Goal: Task Accomplishment & Management: Use online tool/utility

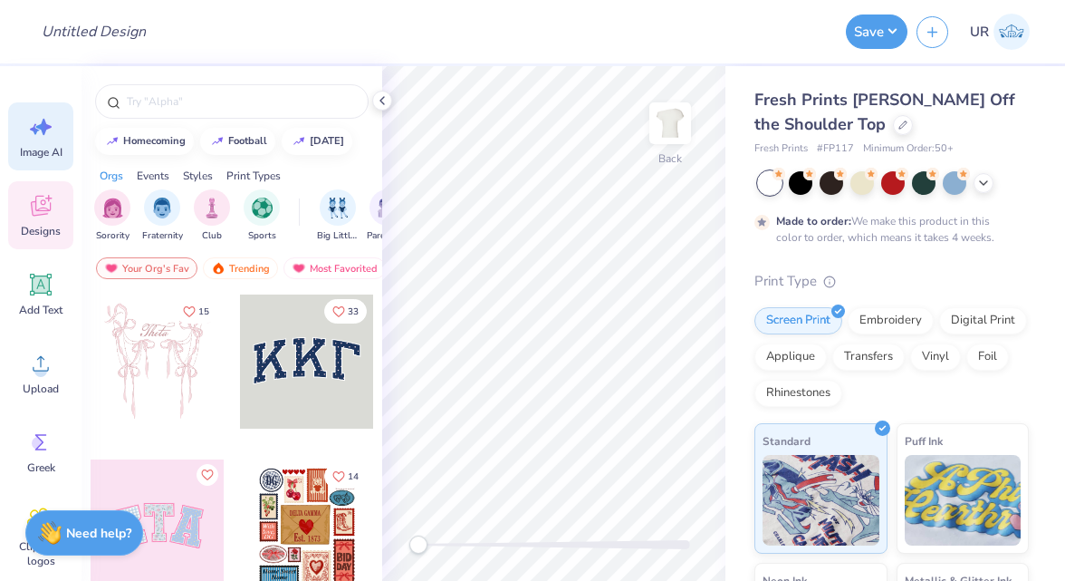
click at [41, 145] on span "Image AI" at bounding box center [41, 152] width 43 height 14
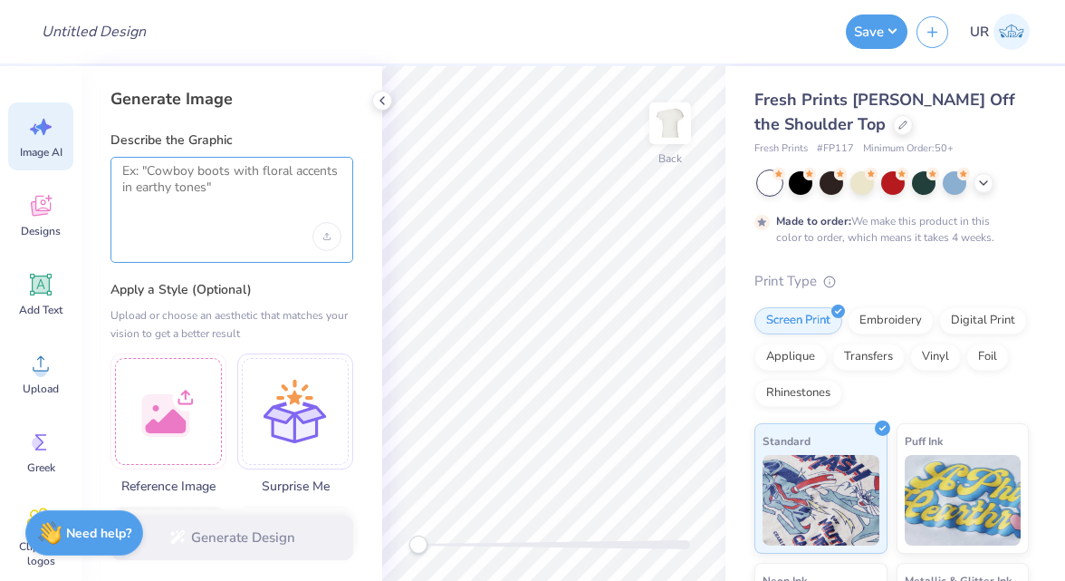
click at [170, 191] on textarea at bounding box center [231, 185] width 219 height 45
paste textarea "light purple with cheetah letters saying dphie if possible"
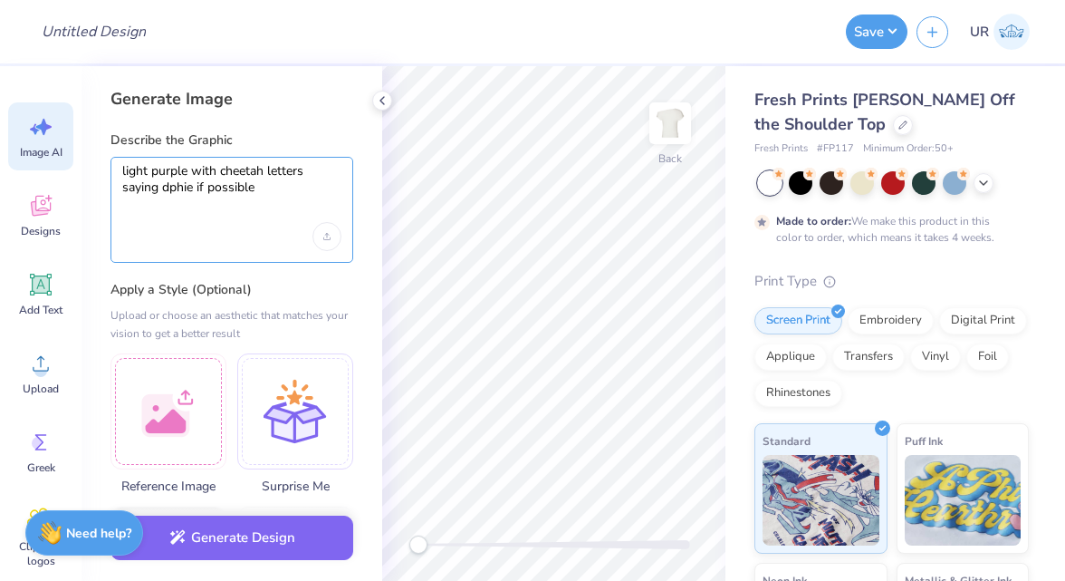
drag, startPoint x: 216, startPoint y: 171, endPoint x: 190, endPoint y: 169, distance: 26.3
click at [189, 169] on textarea "light purple with cheetah letters saying dphie if possible" at bounding box center [231, 185] width 219 height 45
drag, startPoint x: 155, startPoint y: 184, endPoint x: 280, endPoint y: 184, distance: 125.0
click at [280, 184] on textarea "light purple cheetah letters saying dphie if possible" at bounding box center [231, 185] width 219 height 45
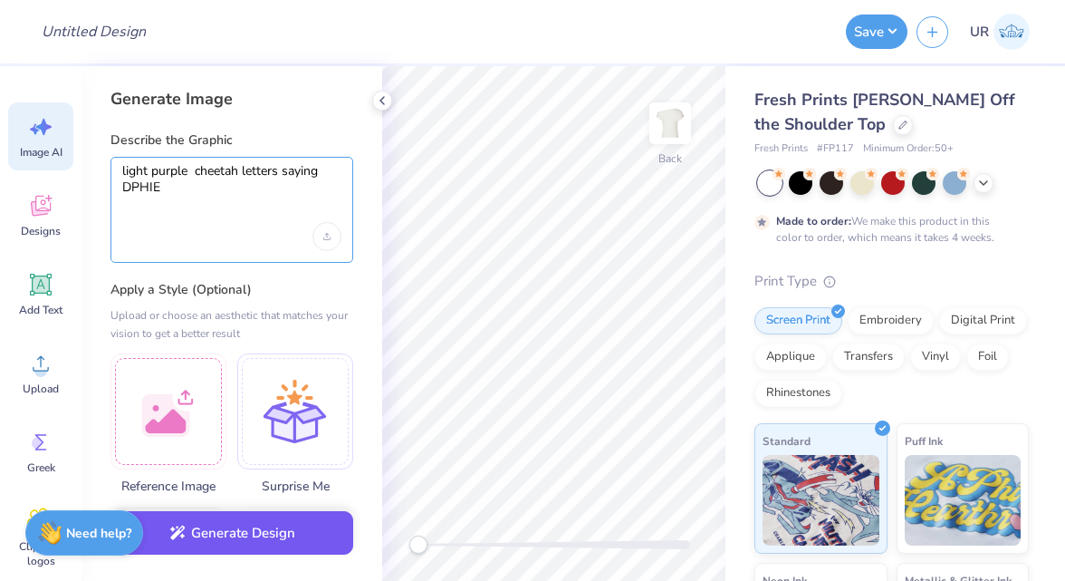
type textarea "light purple cheetah letters saying DPHIE"
click at [225, 522] on button "Generate Design" at bounding box center [231, 533] width 243 height 44
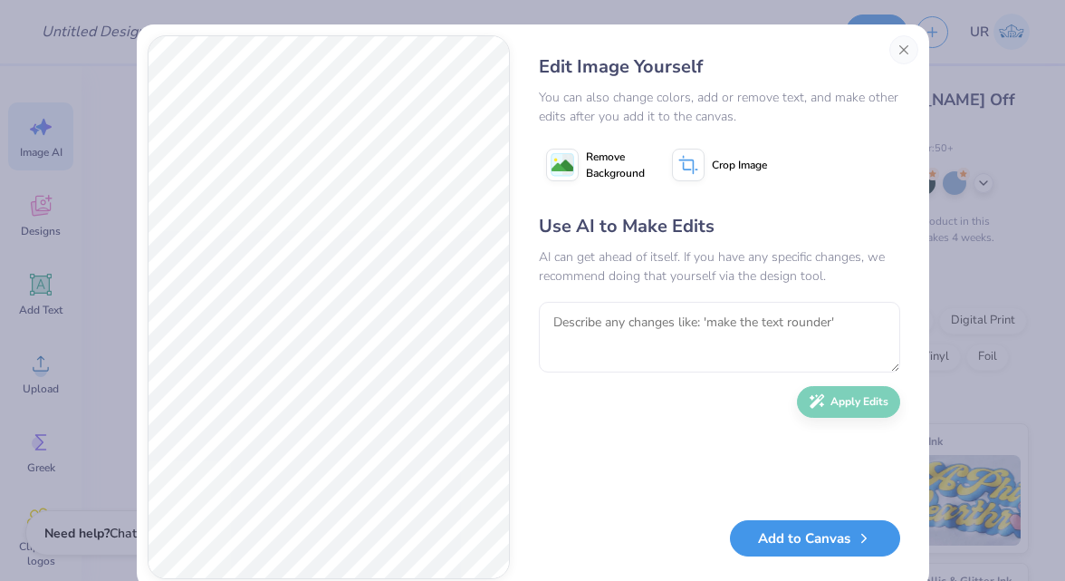
click at [831, 537] on button "Add to Canvas" at bounding box center [815, 538] width 170 height 37
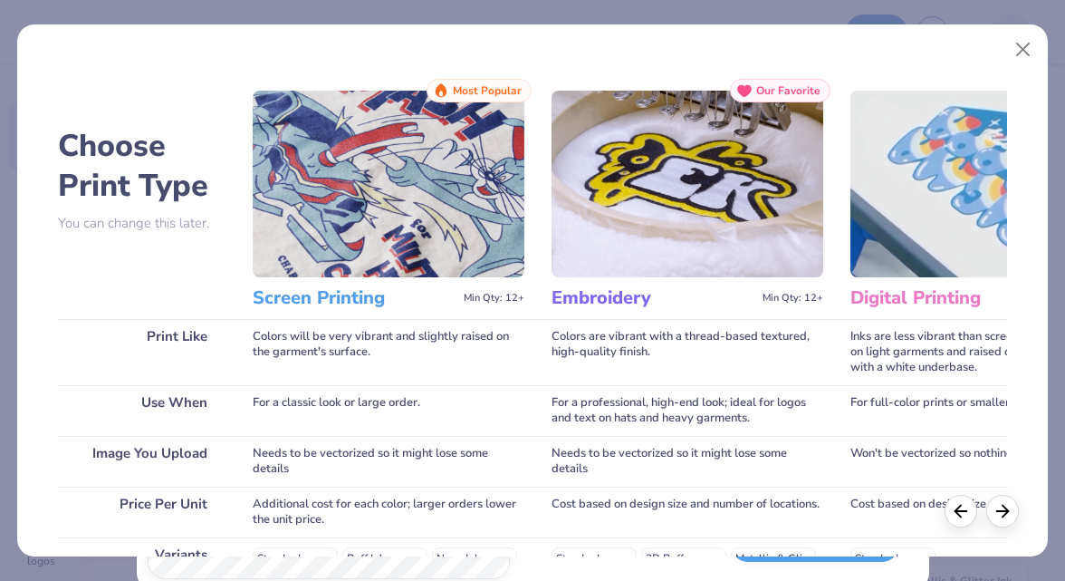
scroll to position [321, 0]
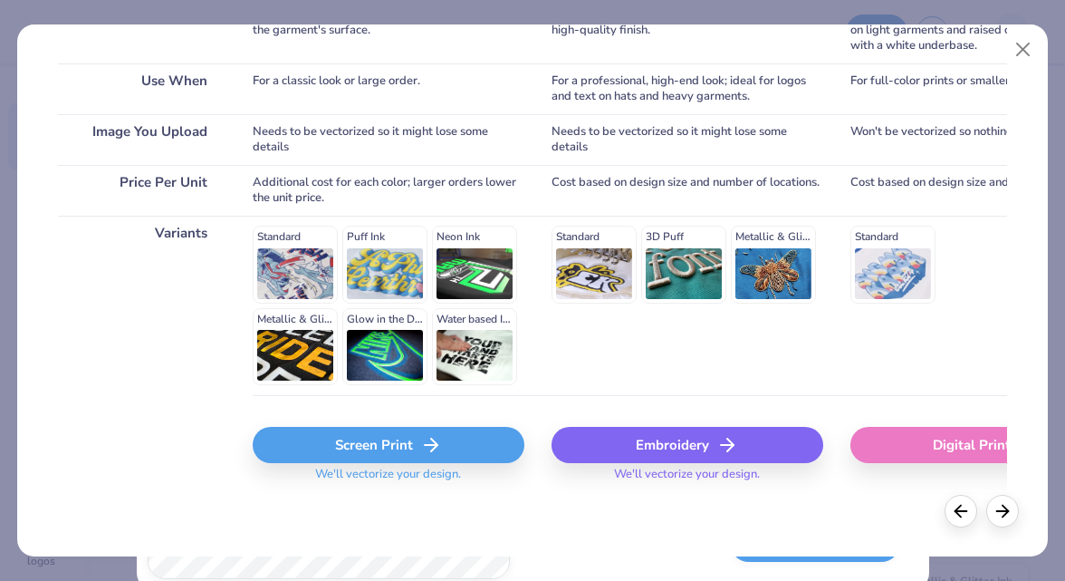
click at [427, 449] on icon at bounding box center [431, 445] width 22 height 22
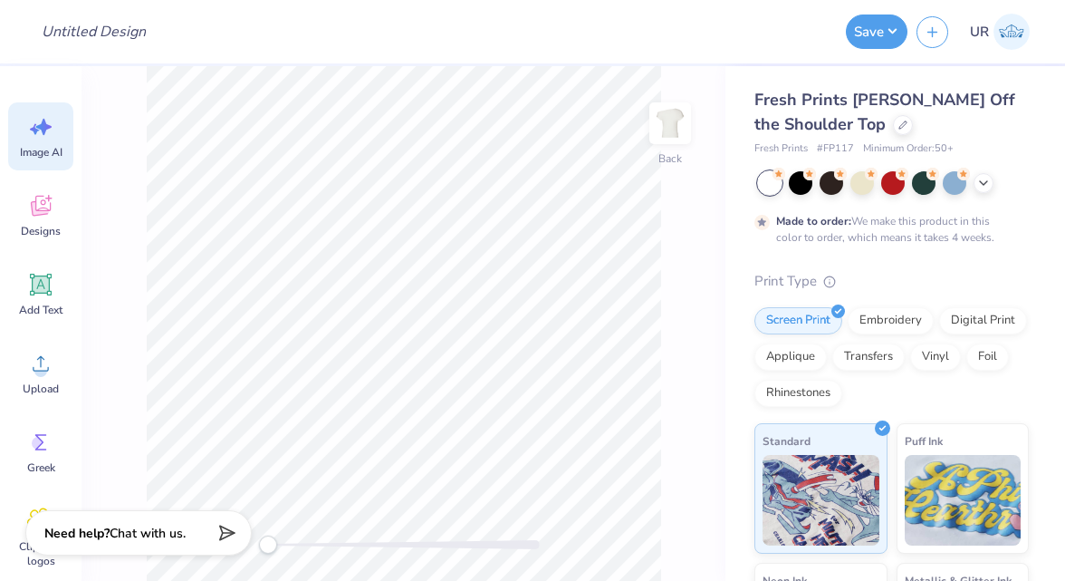
scroll to position [0, 0]
click at [691, 129] on img at bounding box center [670, 123] width 72 height 72
click at [686, 129] on img at bounding box center [670, 123] width 72 height 72
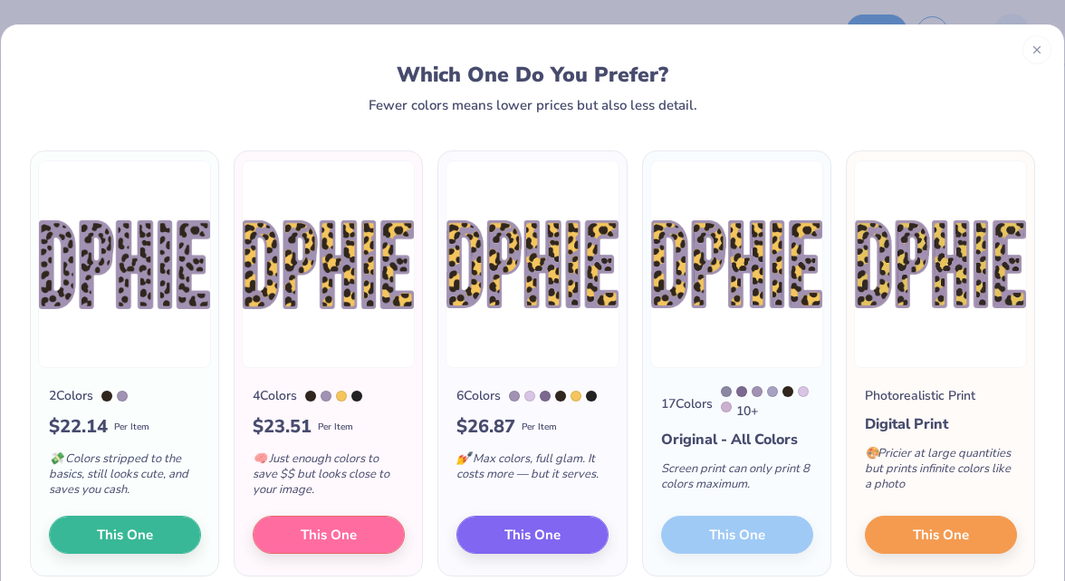
scroll to position [41, 0]
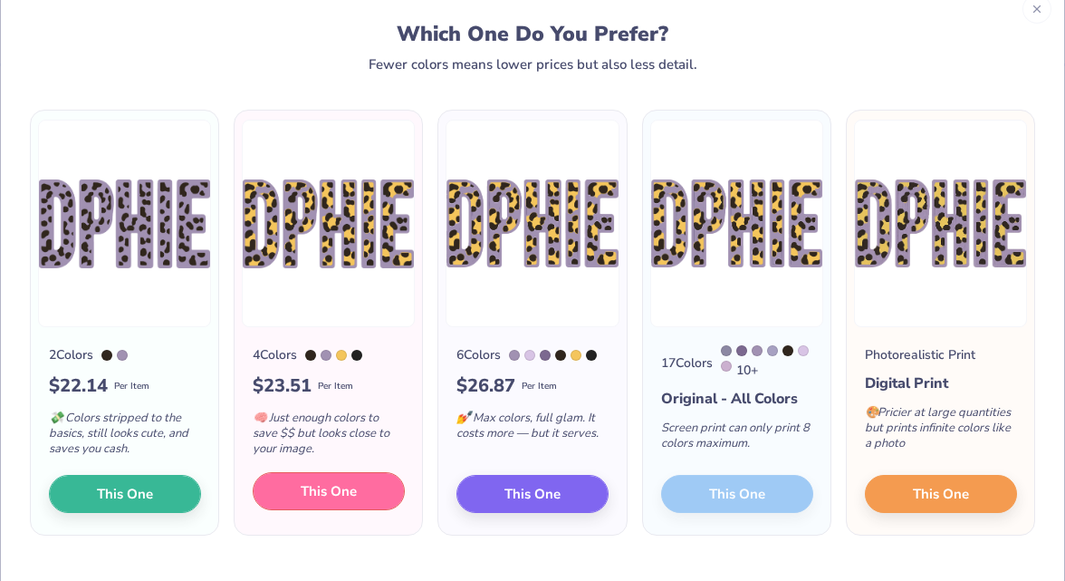
click at [366, 493] on button "This One" at bounding box center [329, 491] width 152 height 38
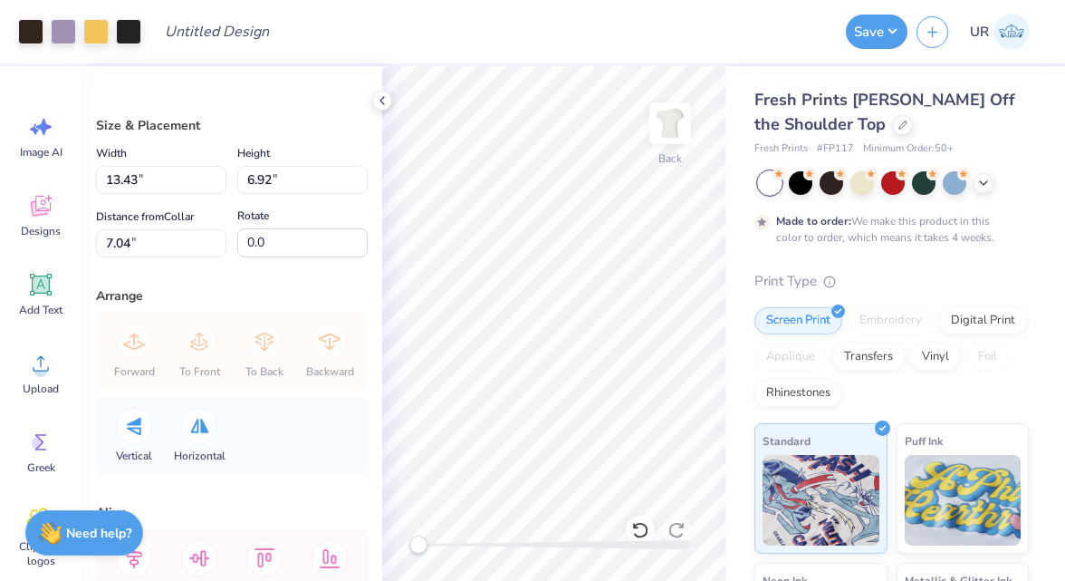
type input "9.39"
type input "4.84"
type input "9.12"
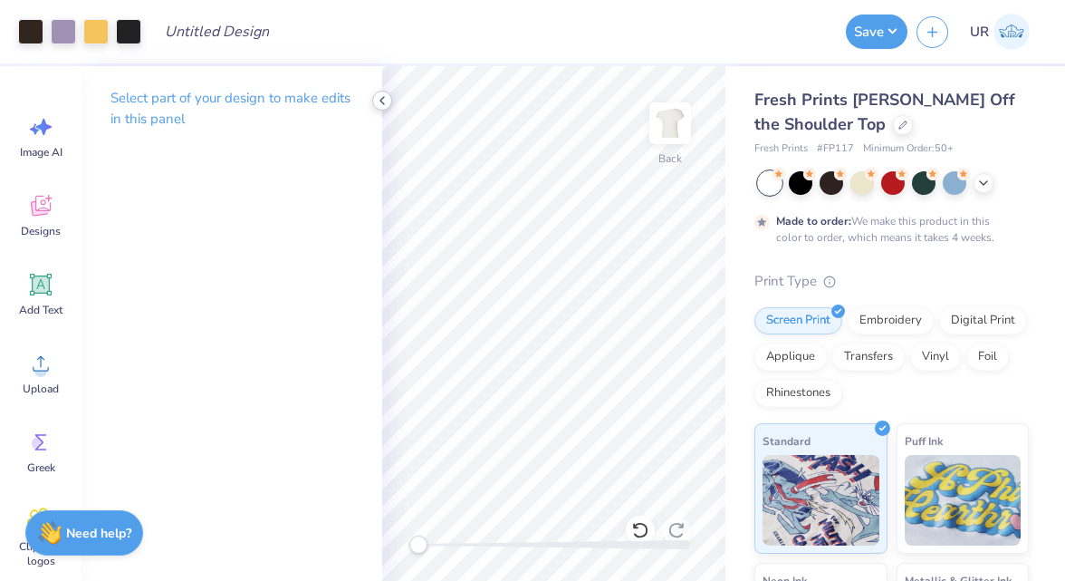
click at [381, 96] on icon at bounding box center [382, 100] width 14 height 14
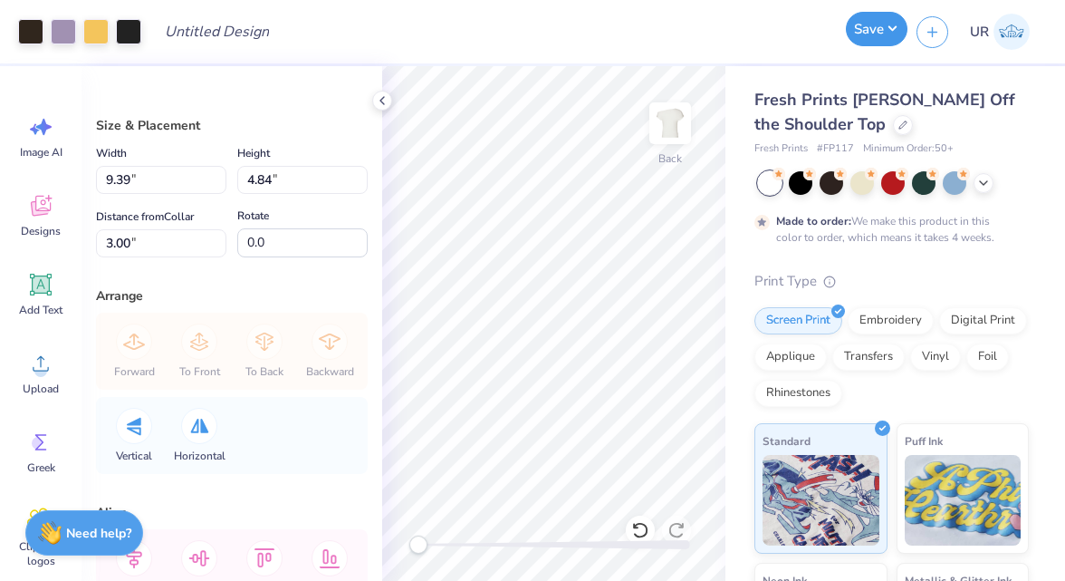
click at [873, 30] on button "Save" at bounding box center [877, 29] width 62 height 34
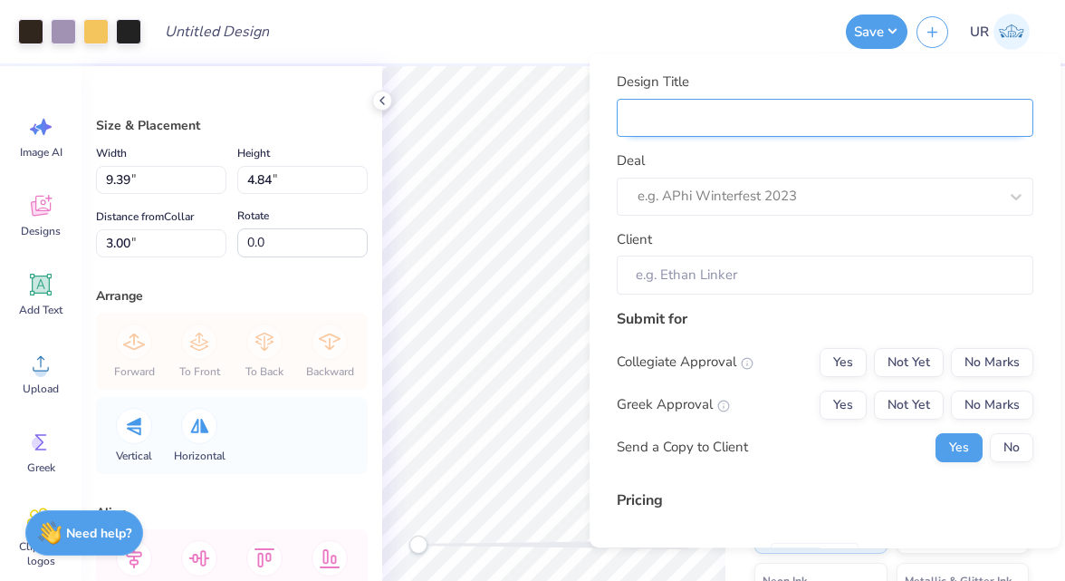
click at [814, 120] on input "Design Title" at bounding box center [825, 118] width 417 height 39
type input "S"
type input "Sh"
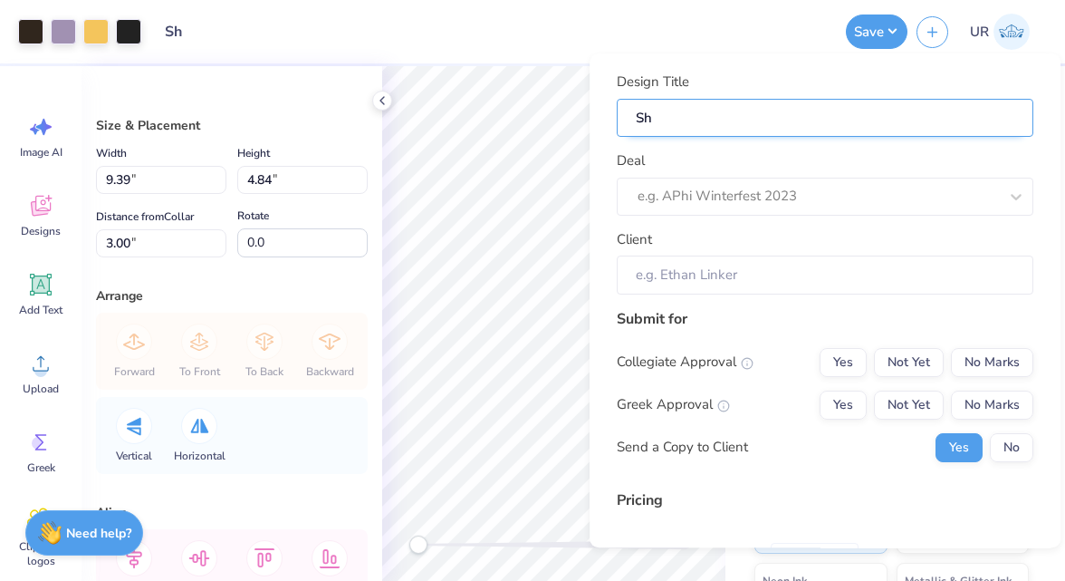
type input "S"
type input "Sh"
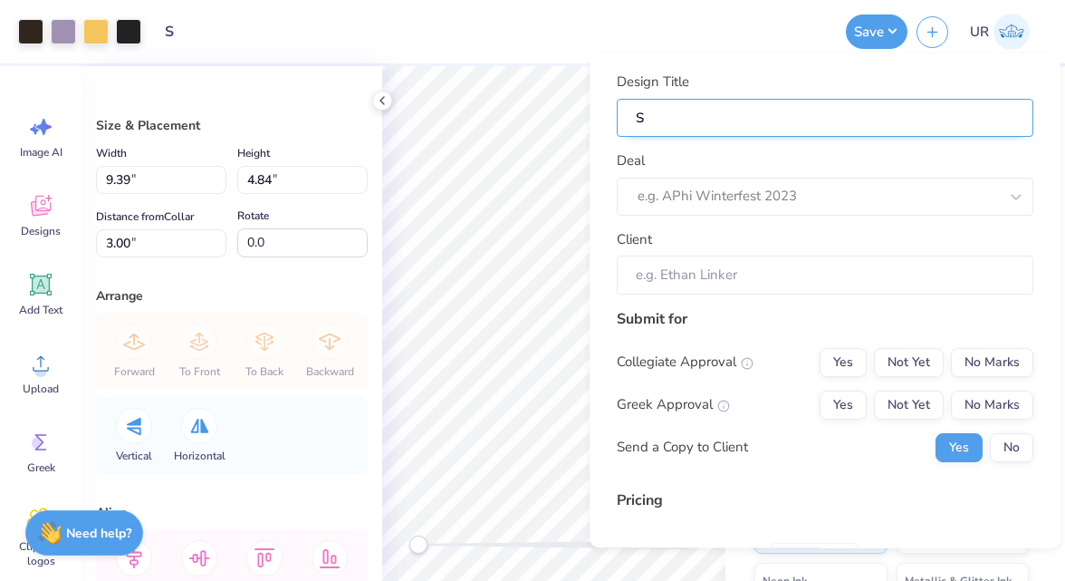
type input "Sh"
type input "Shi"
type input "Shir"
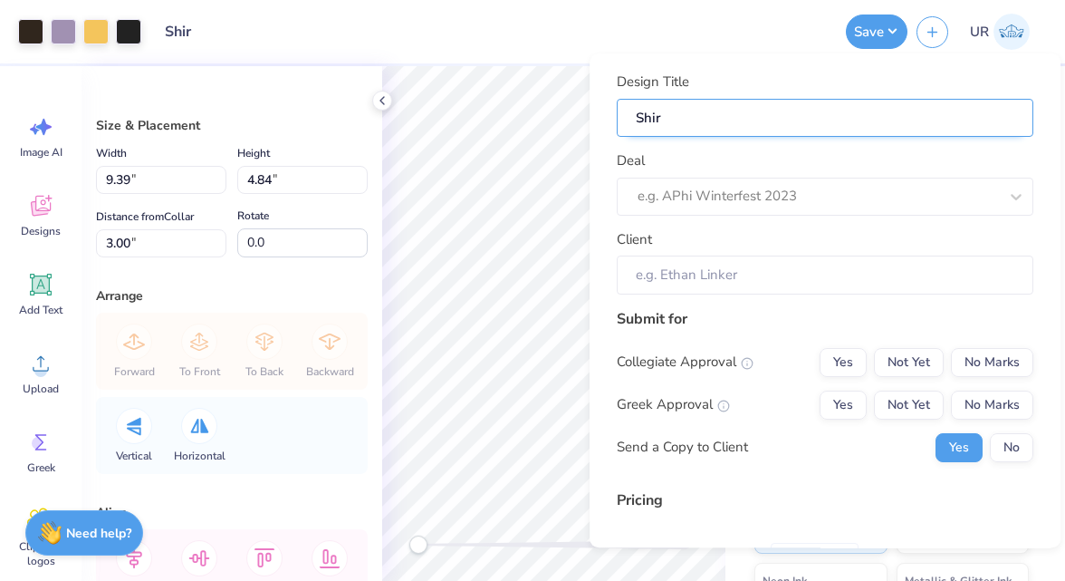
type input "Shirt"
type input "Shirt d"
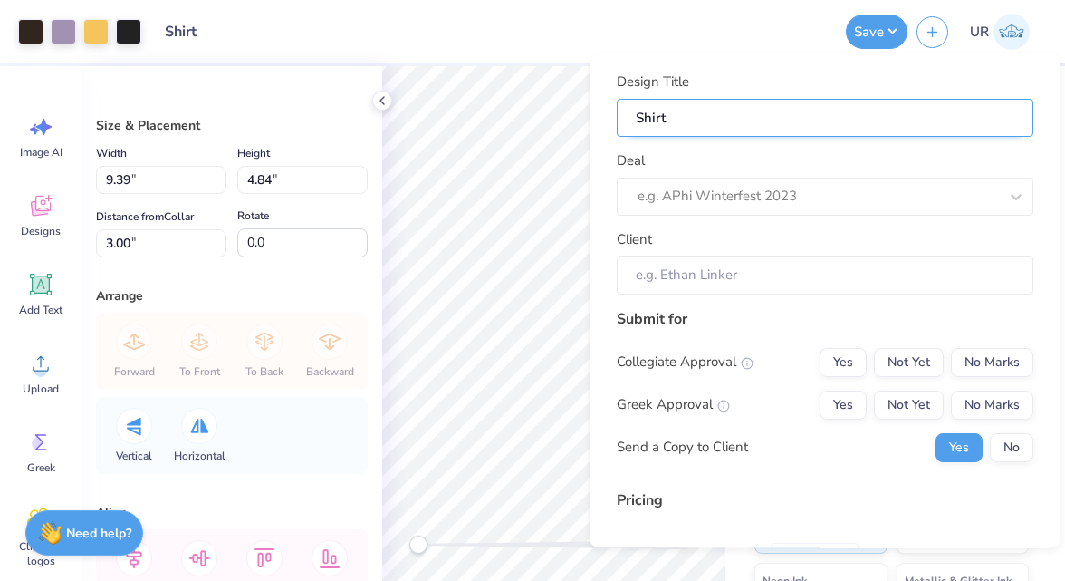
type input "Shirt d"
type input "Shirt de"
type input "Shirt dea"
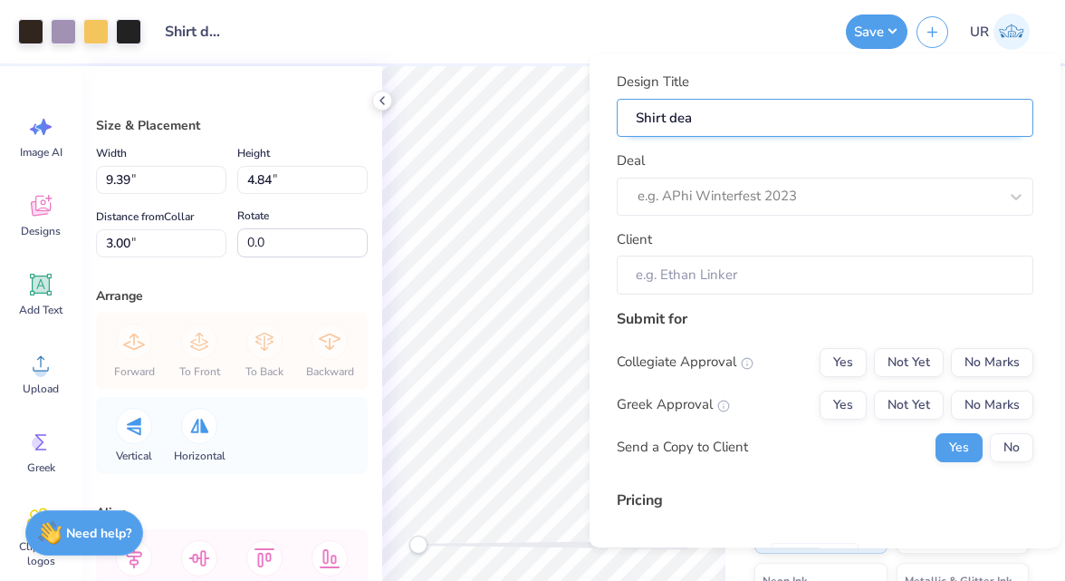
type input "Shirt de"
type input "Shirt des"
type input "Shirt desi"
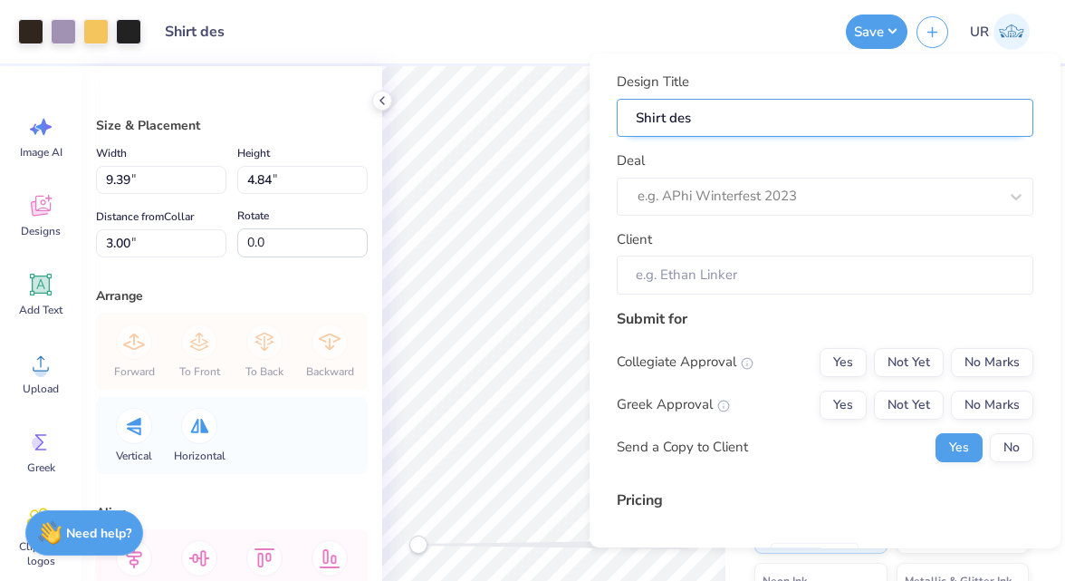
type input "Shirt desi"
type input "Shirt desig"
type input "Shirt design"
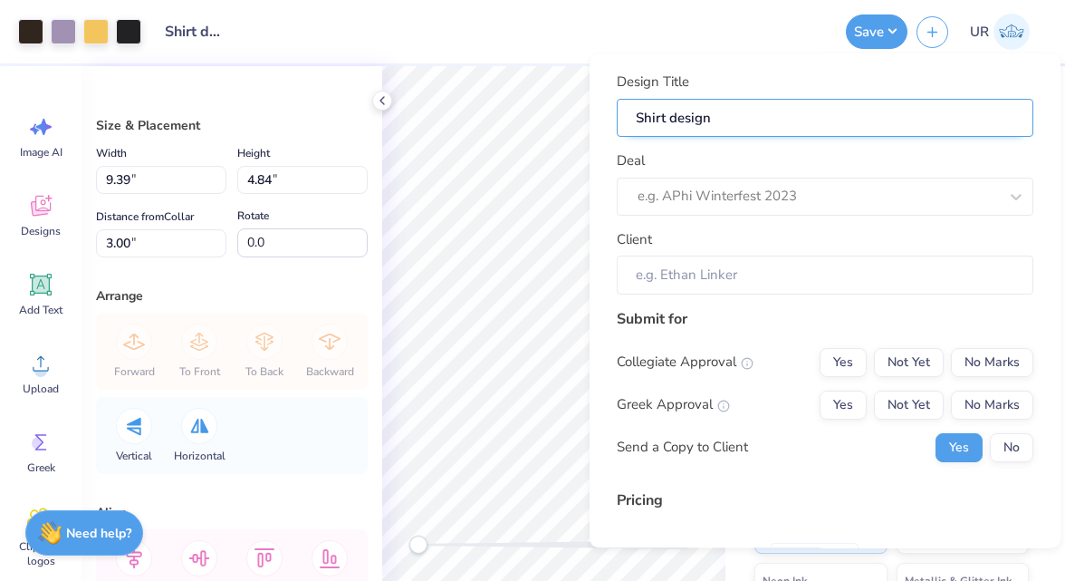
type input "Shirt design f"
type input "Shirt design fo"
type input "Shirt design for"
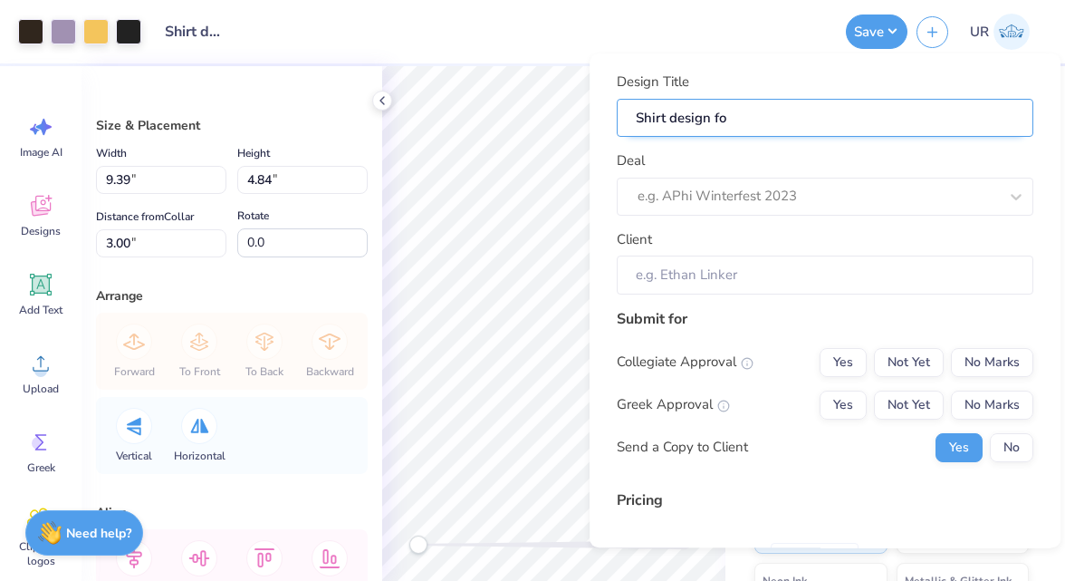
type input "Shirt design for"
type input "Shirt design for D"
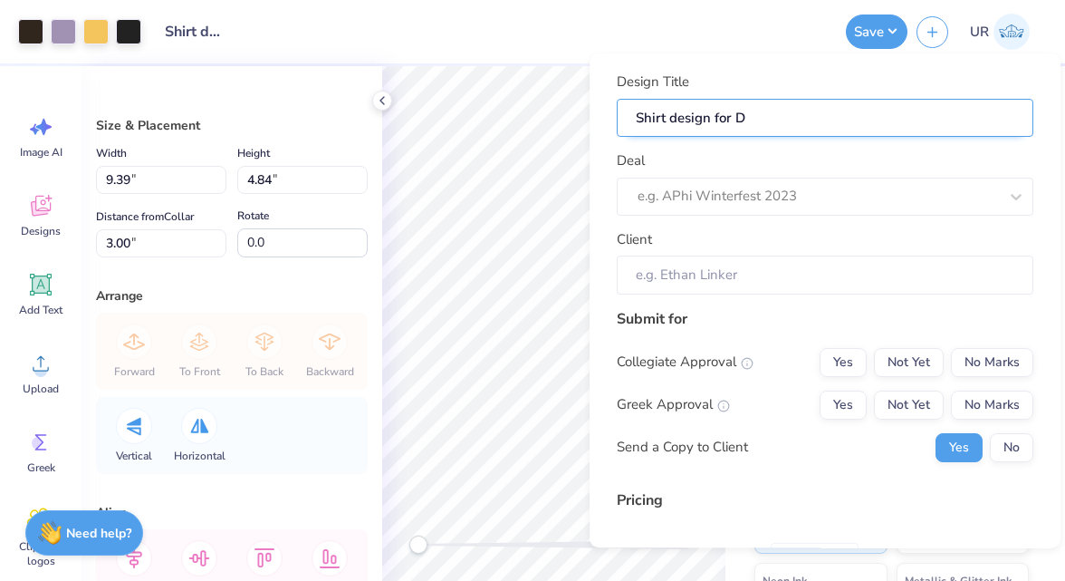
type input "Shirt design for DP"
type input "Shirt design for DPH"
type input "Shirt design for DPHI"
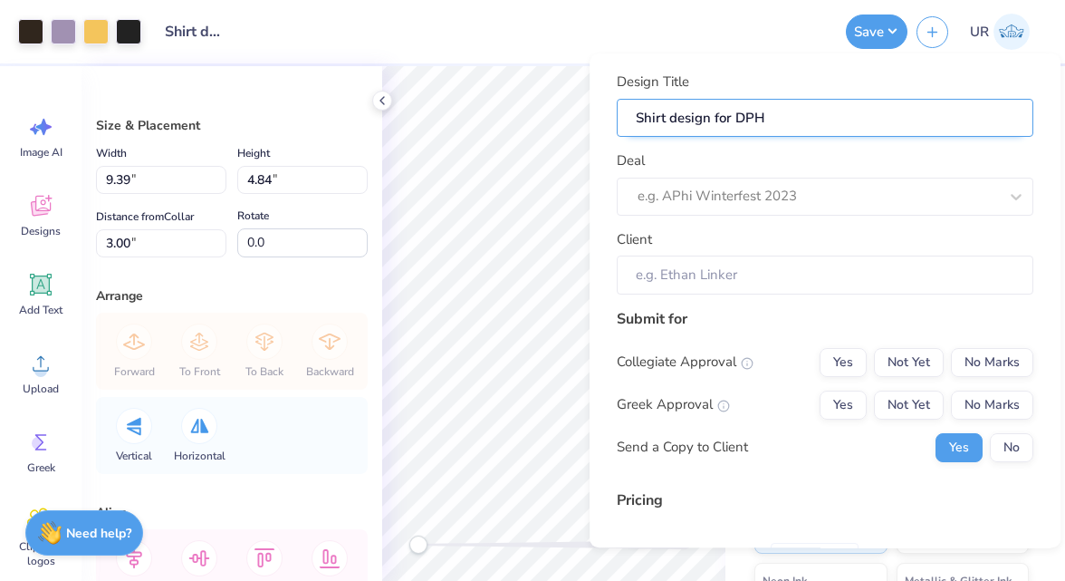
type input "Shirt design for DPHI"
type input "Shirt design for DPHIR"
type input "Shirt design for DPHI"
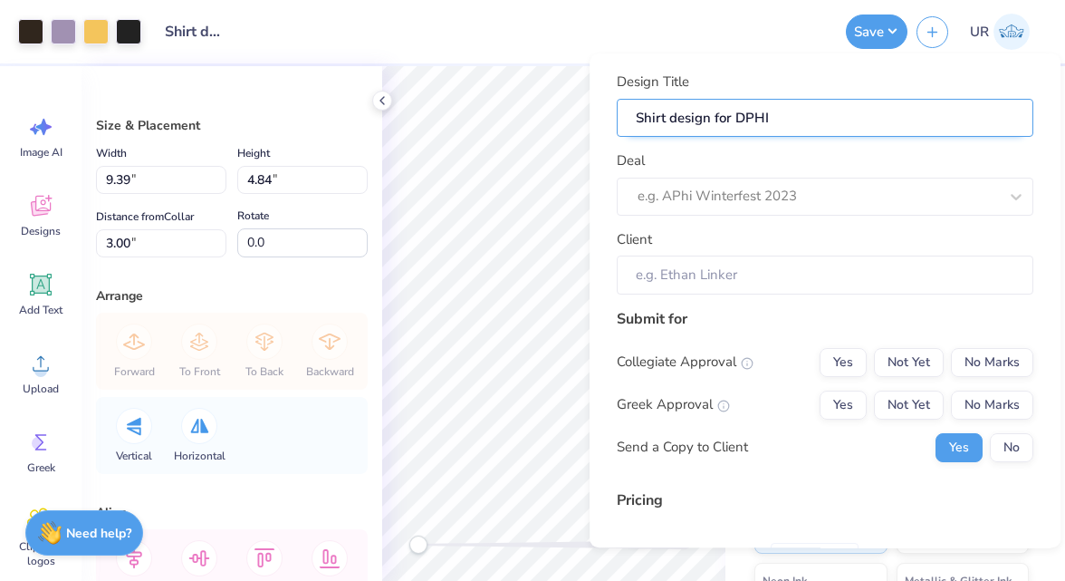
type input "Shirt design for DPHIE"
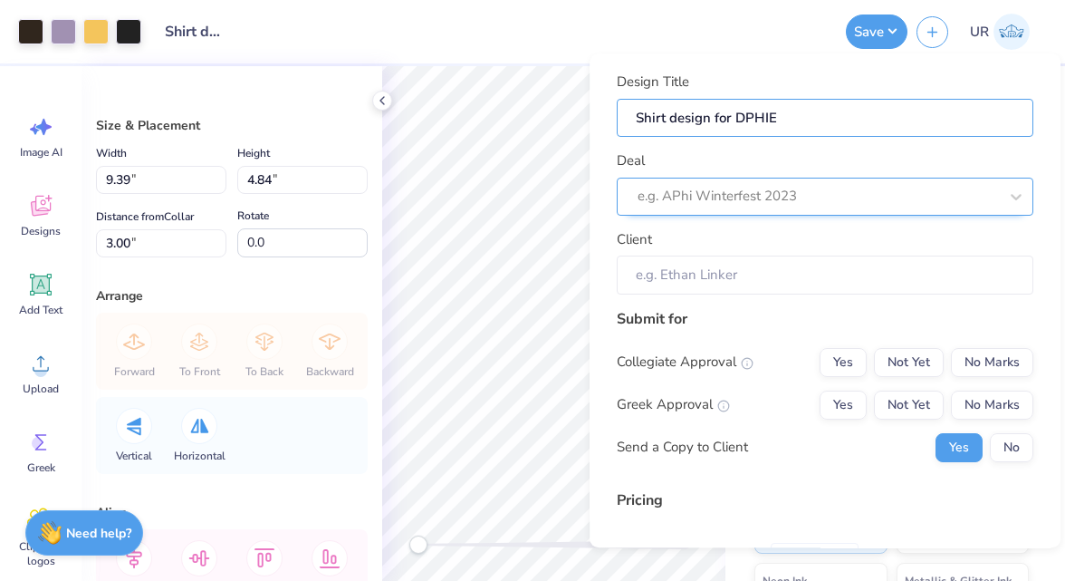
type input "Shirt design for DPHIE"
click at [794, 214] on div "e.g. APhi Winterfest 2023" at bounding box center [825, 197] width 417 height 38
click at [810, 194] on div at bounding box center [818, 196] width 360 height 24
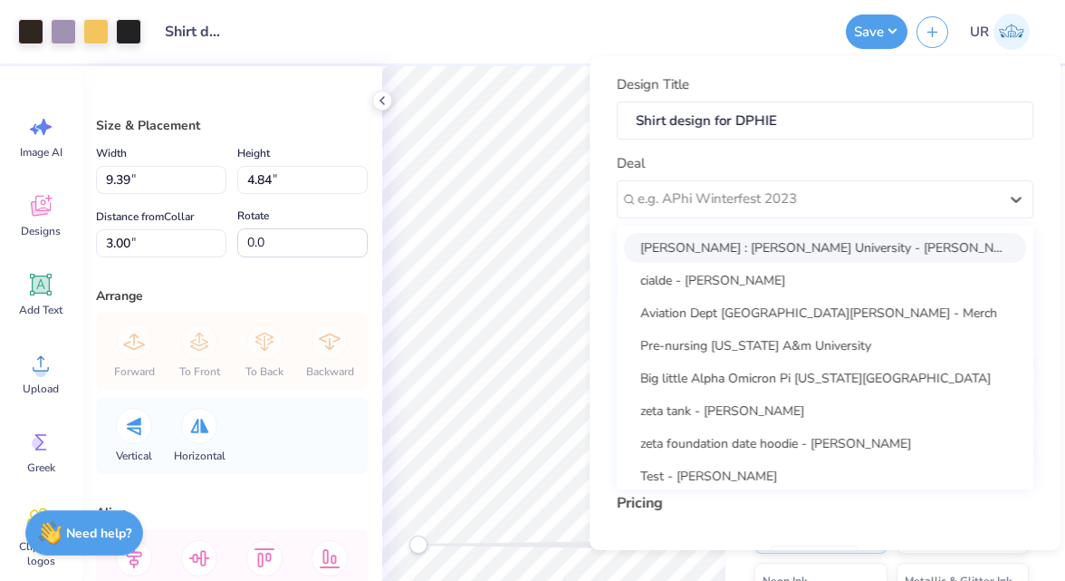
drag, startPoint x: 810, startPoint y: 196, endPoint x: 810, endPoint y: 212, distance: 16.3
click at [810, 196] on div at bounding box center [818, 199] width 360 height 24
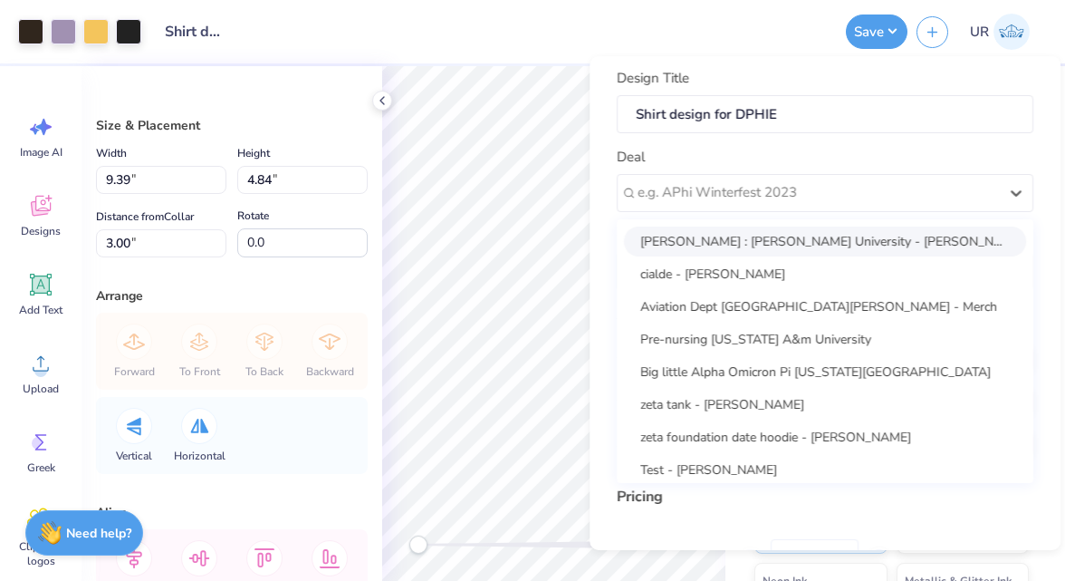
scroll to position [7, 0]
click at [803, 237] on div "[PERSON_NAME] : [PERSON_NAME] University - [PERSON_NAME]" at bounding box center [825, 241] width 402 height 30
type input "[PERSON_NAME]"
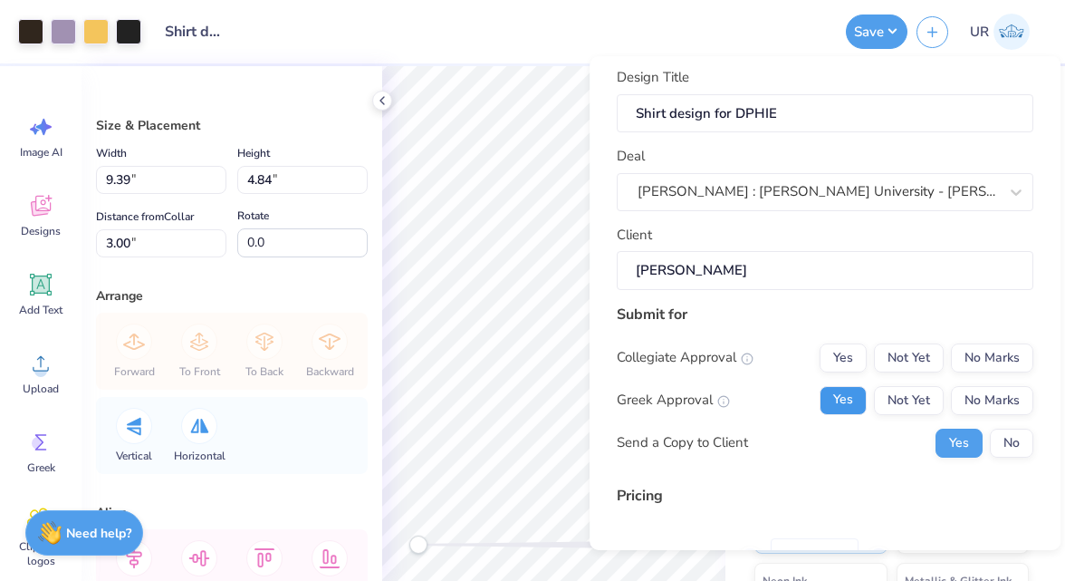
click at [853, 406] on button "Yes" at bounding box center [843, 400] width 47 height 29
click at [1015, 366] on button "No Marks" at bounding box center [992, 357] width 82 height 29
type input "$27.88"
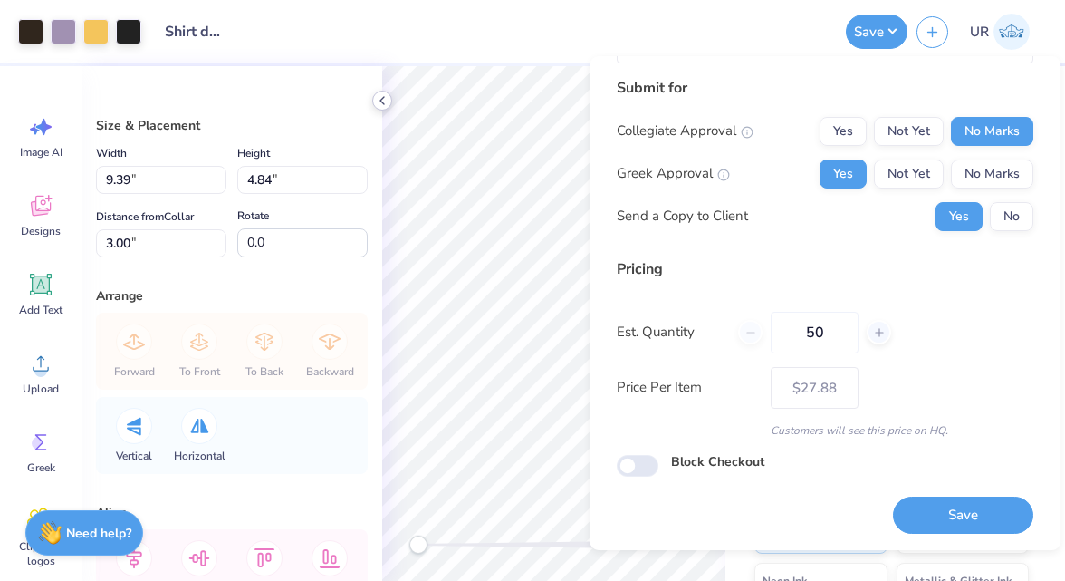
click at [384, 100] on icon at bounding box center [382, 100] width 14 height 14
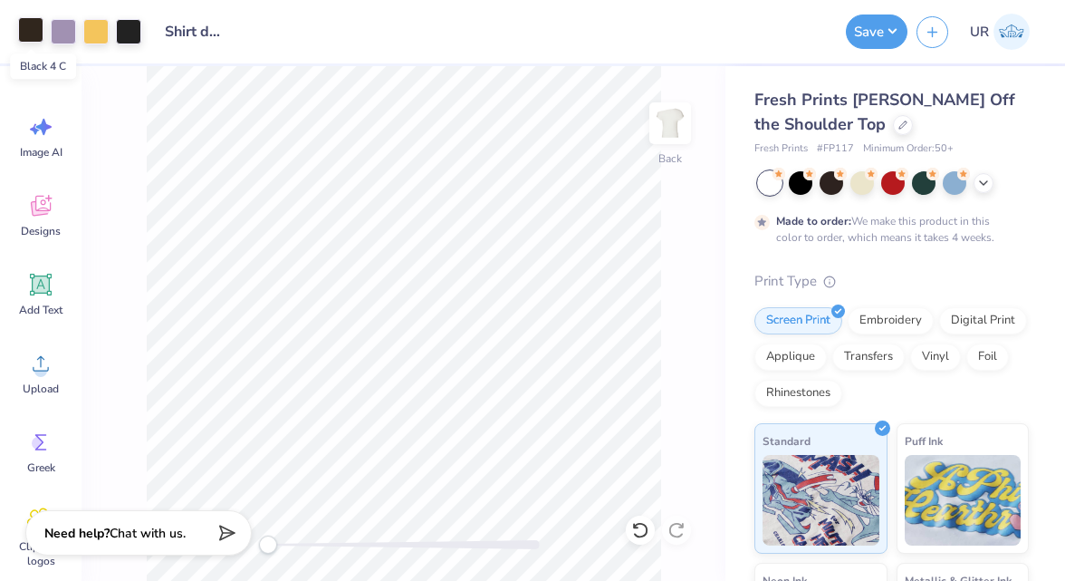
click at [34, 26] on div at bounding box center [30, 29] width 25 height 25
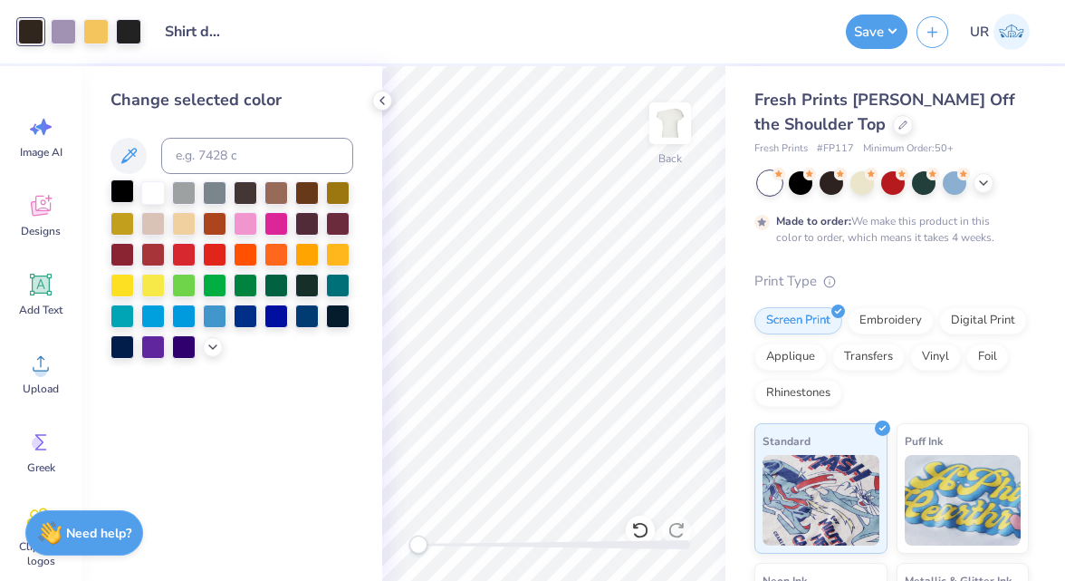
click at [129, 185] on div at bounding box center [122, 191] width 24 height 24
click at [133, 32] on div at bounding box center [128, 29] width 25 height 25
click at [119, 187] on div at bounding box center [122, 191] width 24 height 24
click at [389, 94] on div at bounding box center [382, 101] width 20 height 20
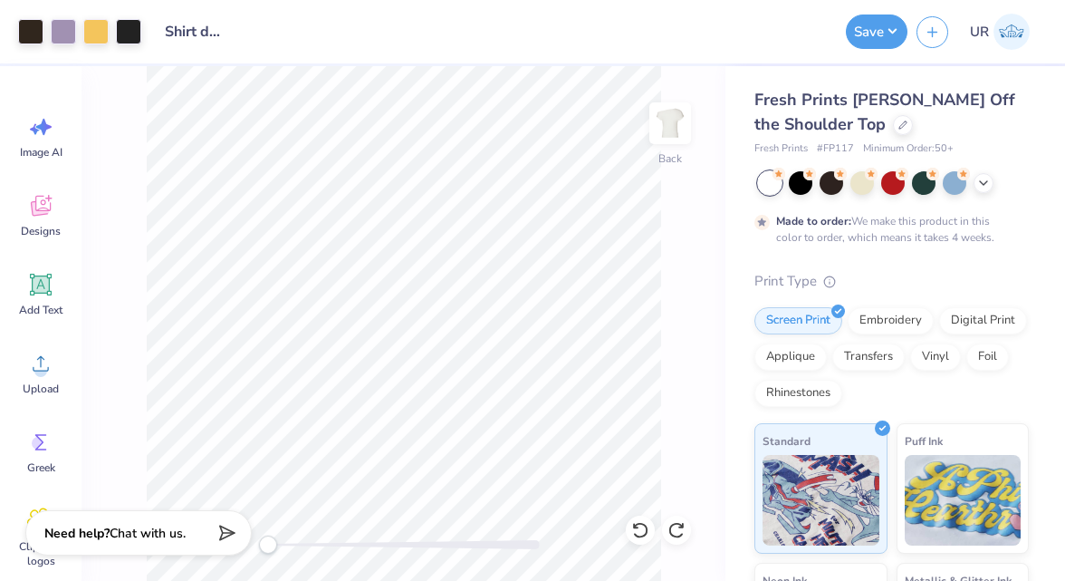
click at [143, 27] on div "Art colors Design Title Shirt design for DPHIE Save UR" at bounding box center [532, 31] width 1065 height 63
click at [127, 28] on div at bounding box center [128, 29] width 25 height 25
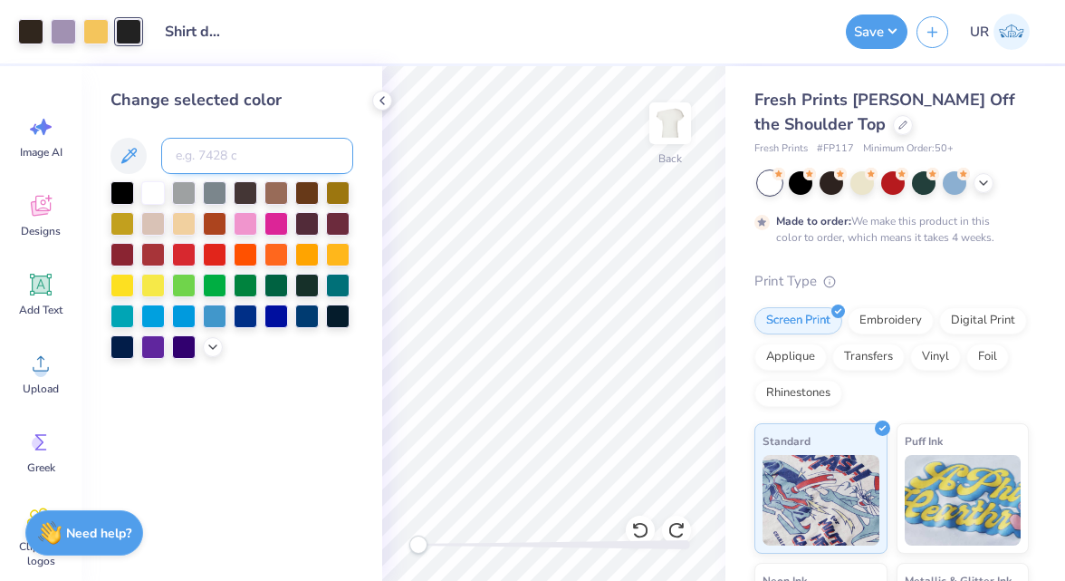
click at [202, 149] on input at bounding box center [257, 156] width 192 height 36
type input "black 4"
click at [380, 102] on icon at bounding box center [382, 100] width 14 height 14
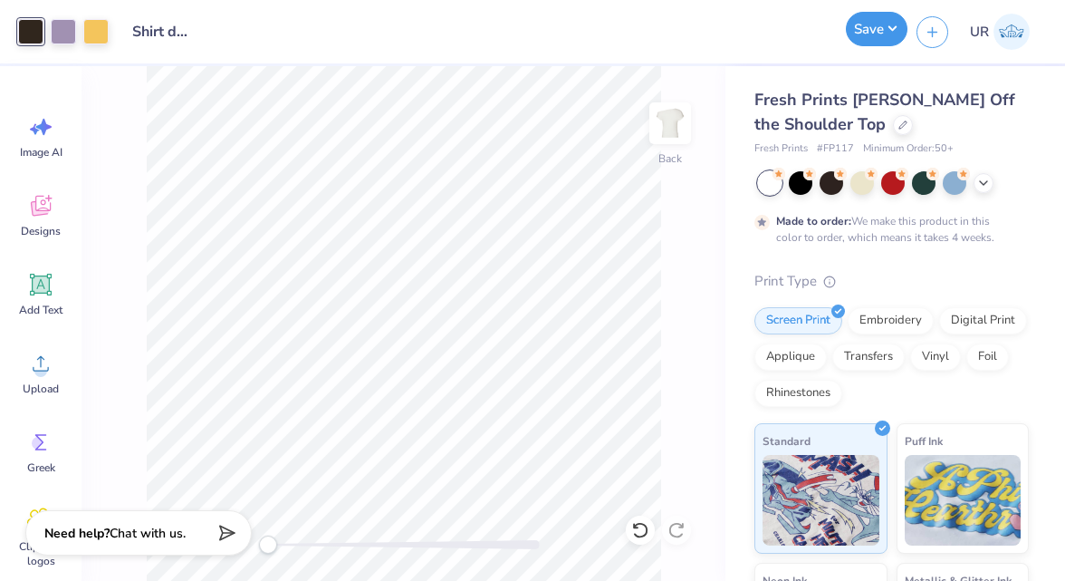
click at [857, 42] on button "Save" at bounding box center [877, 29] width 62 height 34
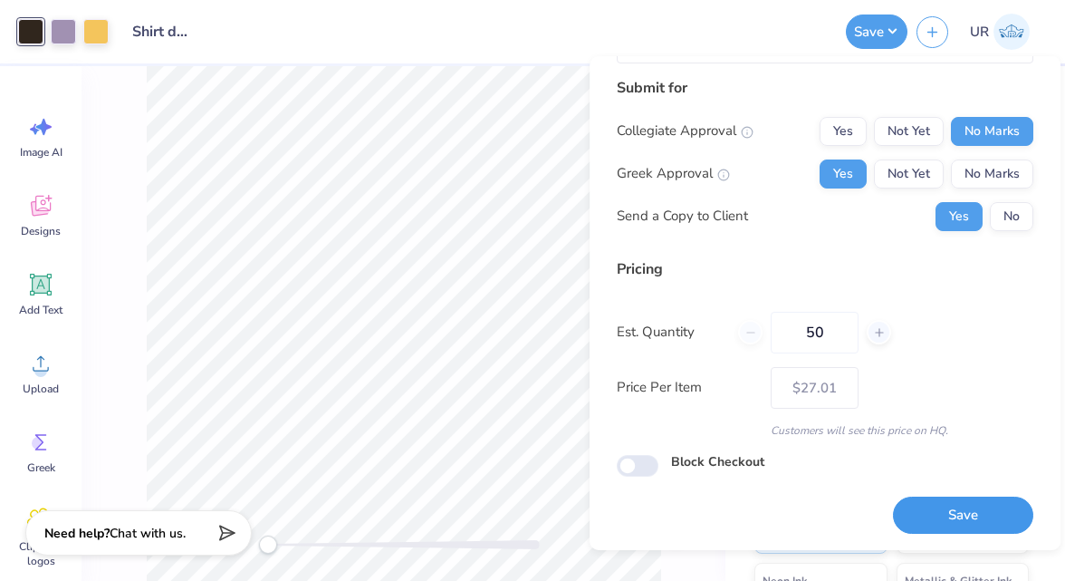
click at [939, 516] on button "Save" at bounding box center [963, 514] width 140 height 37
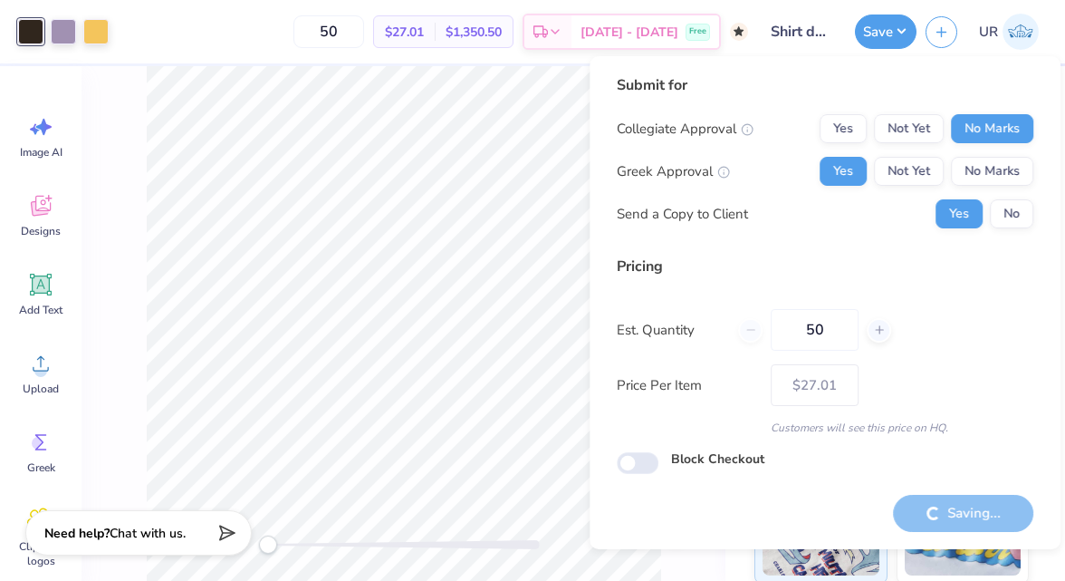
type input "– –"
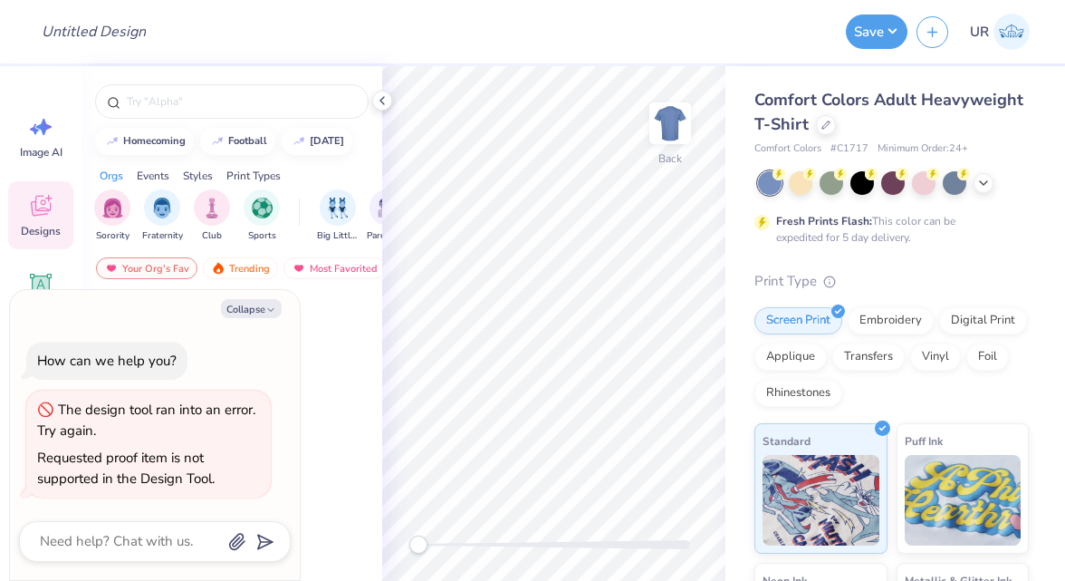
type textarea "x"
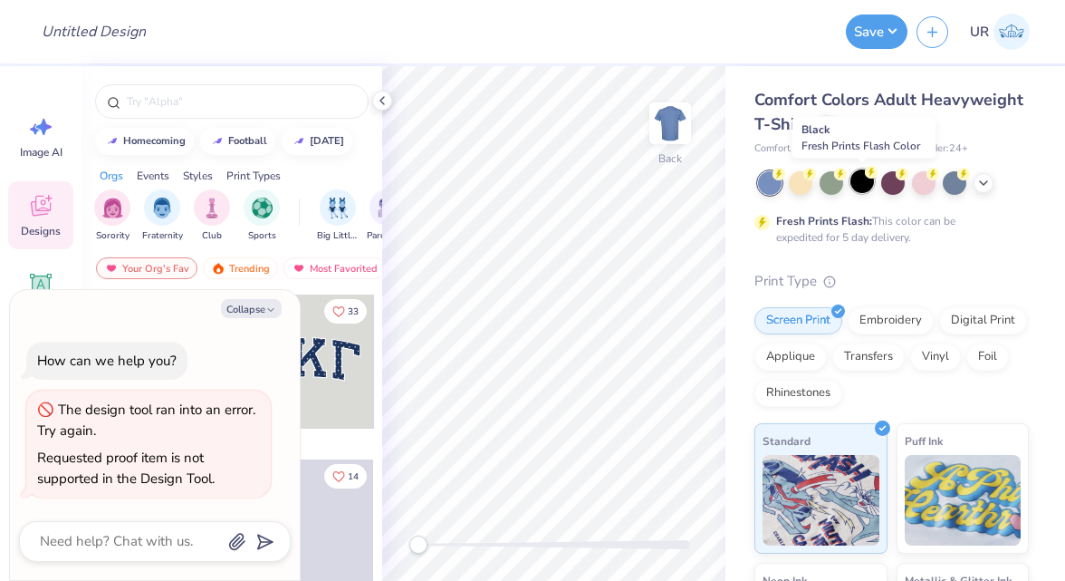
click at [865, 183] on div at bounding box center [862, 181] width 24 height 24
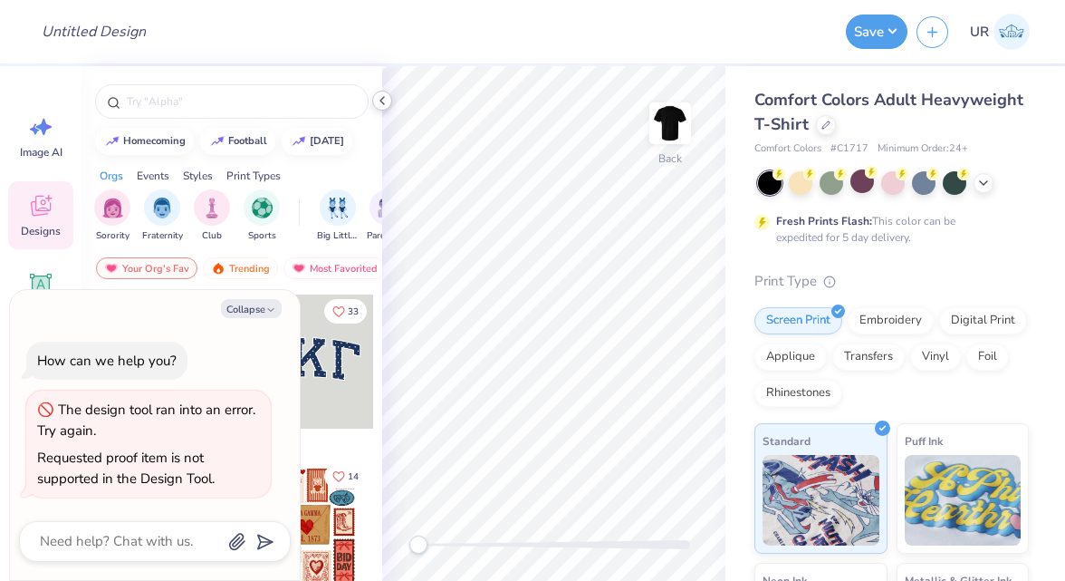
click at [389, 98] on icon at bounding box center [382, 100] width 14 height 14
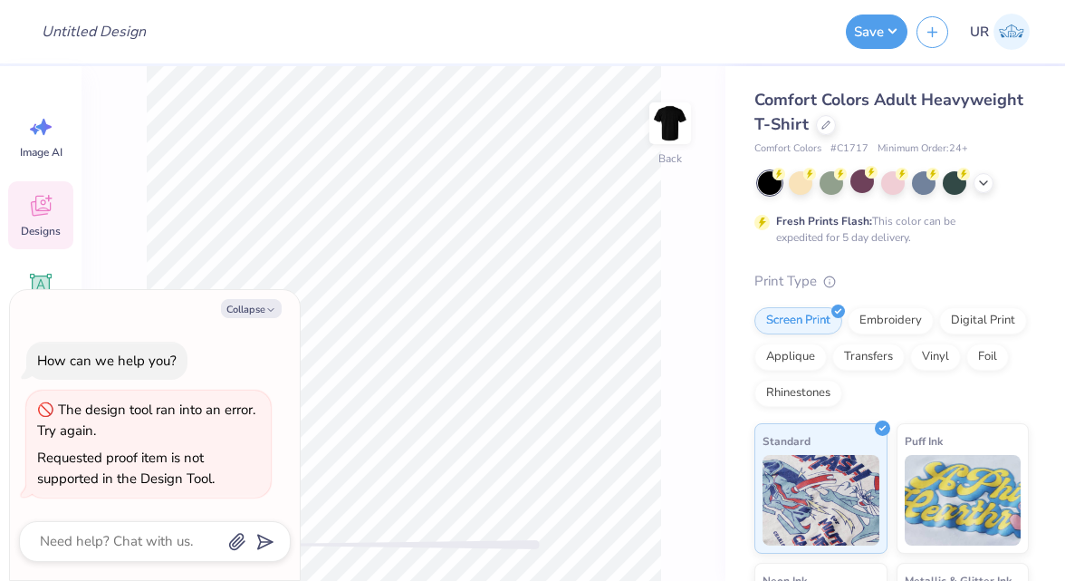
type textarea "x"
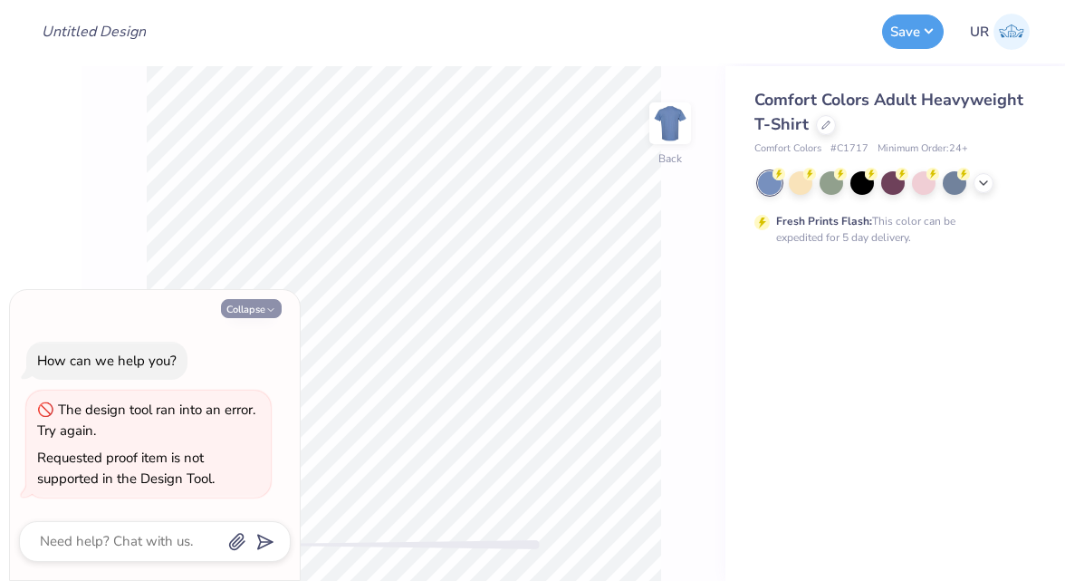
click at [265, 310] on icon "button" at bounding box center [270, 309] width 11 height 11
type textarea "x"
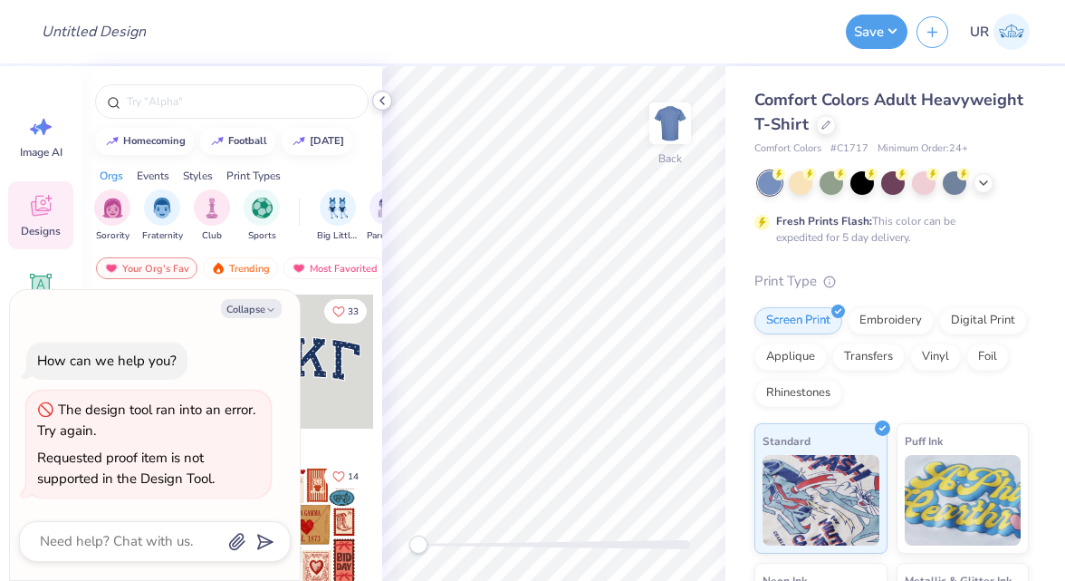
click at [384, 101] on icon at bounding box center [382, 100] width 14 height 14
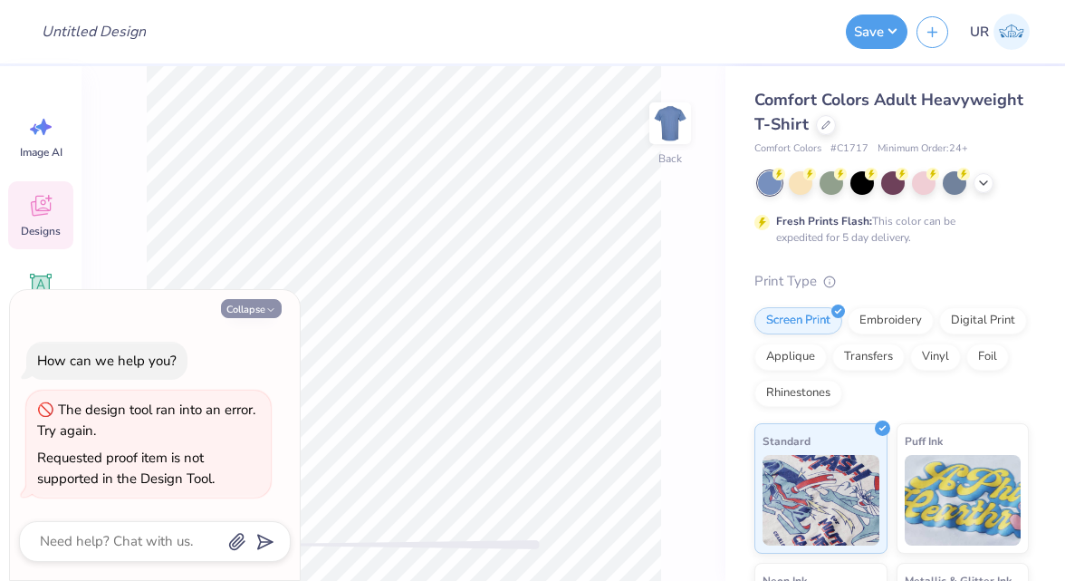
click at [268, 310] on icon "button" at bounding box center [270, 309] width 11 height 11
type textarea "x"
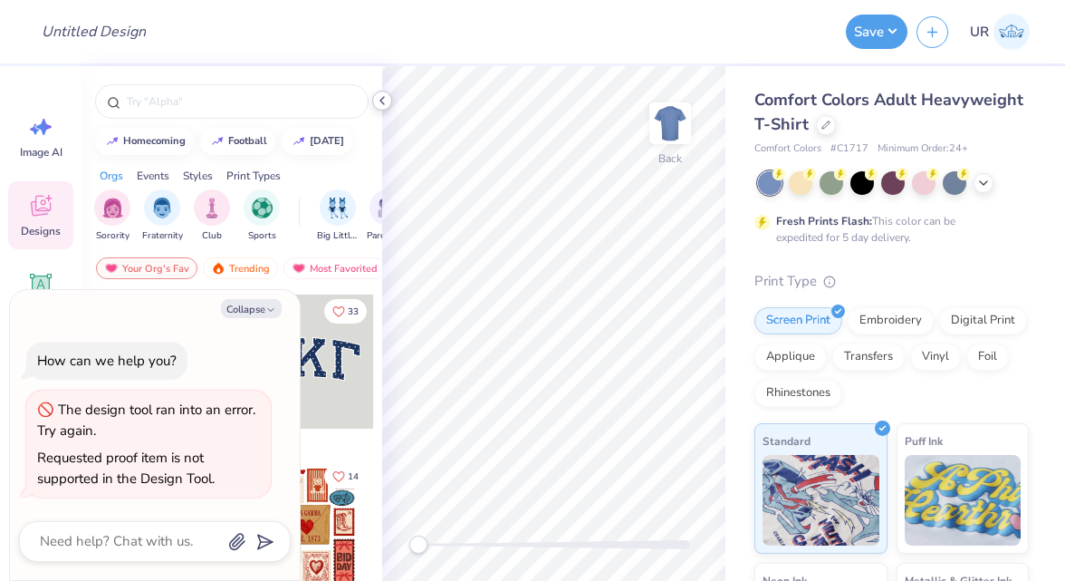
click at [381, 101] on icon at bounding box center [382, 100] width 14 height 14
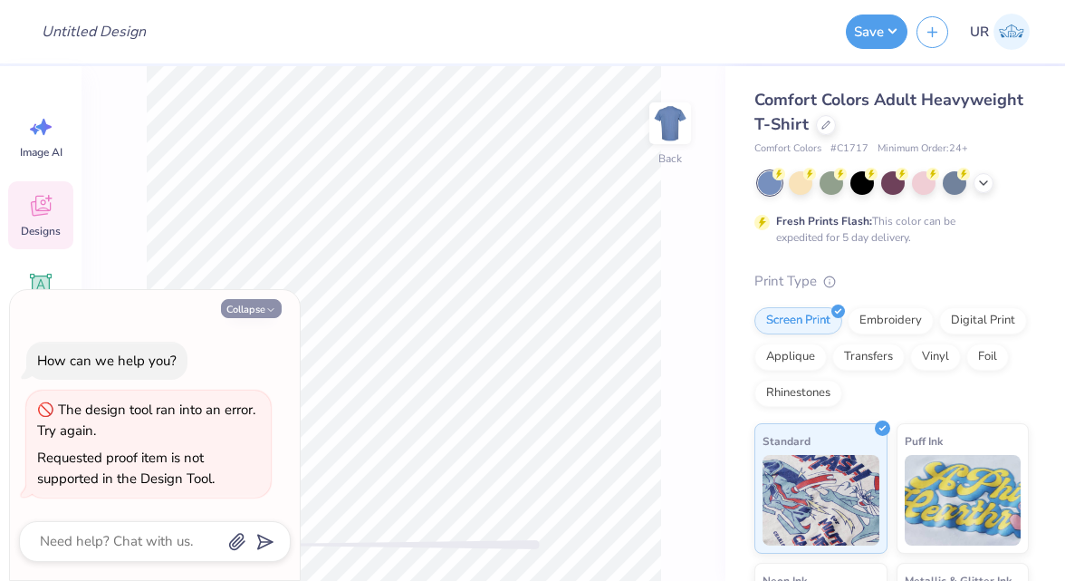
click at [266, 312] on icon "button" at bounding box center [270, 309] width 11 height 11
type textarea "x"
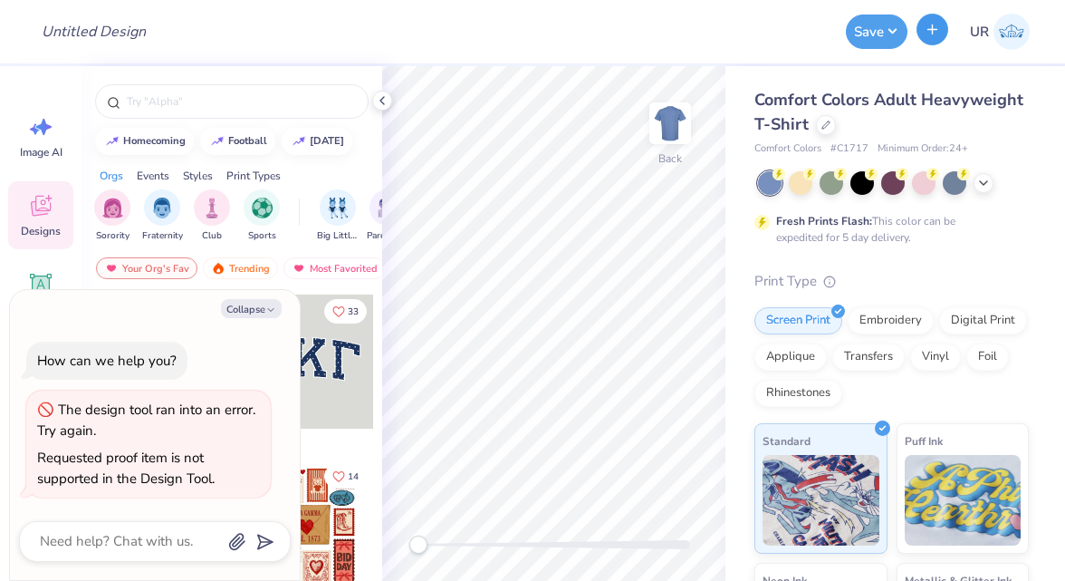
click at [938, 35] on icon "button" at bounding box center [932, 29] width 15 height 15
click at [821, 127] on icon at bounding box center [825, 123] width 9 height 9
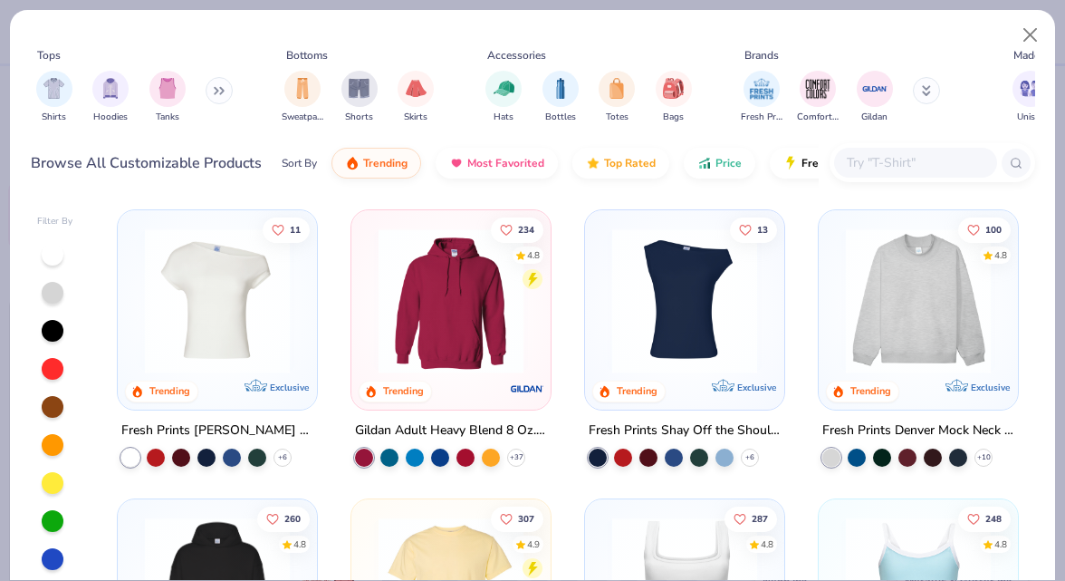
type textarea "x"
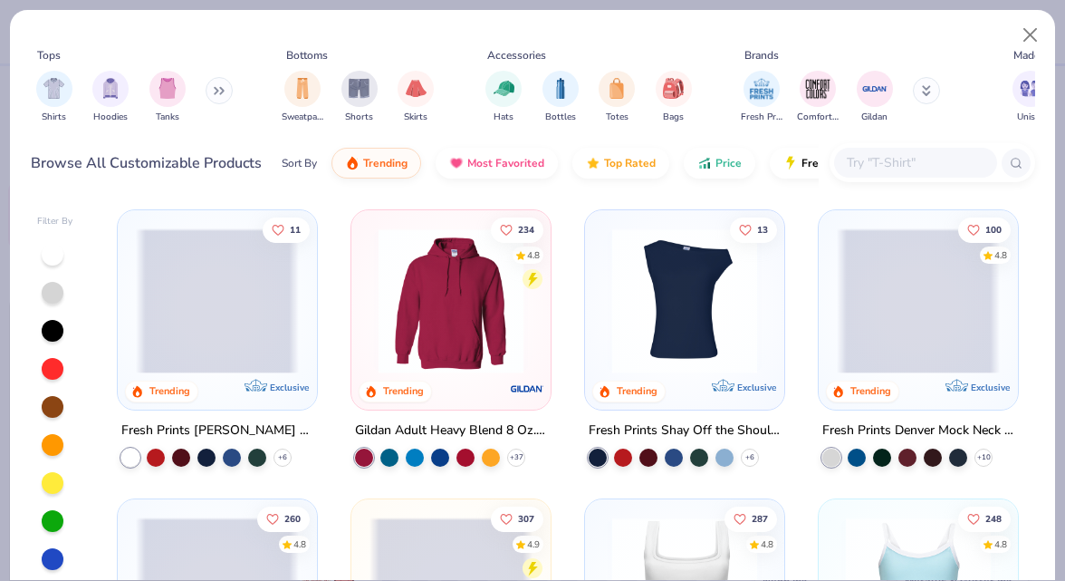
click at [881, 165] on input "text" at bounding box center [914, 162] width 139 height 21
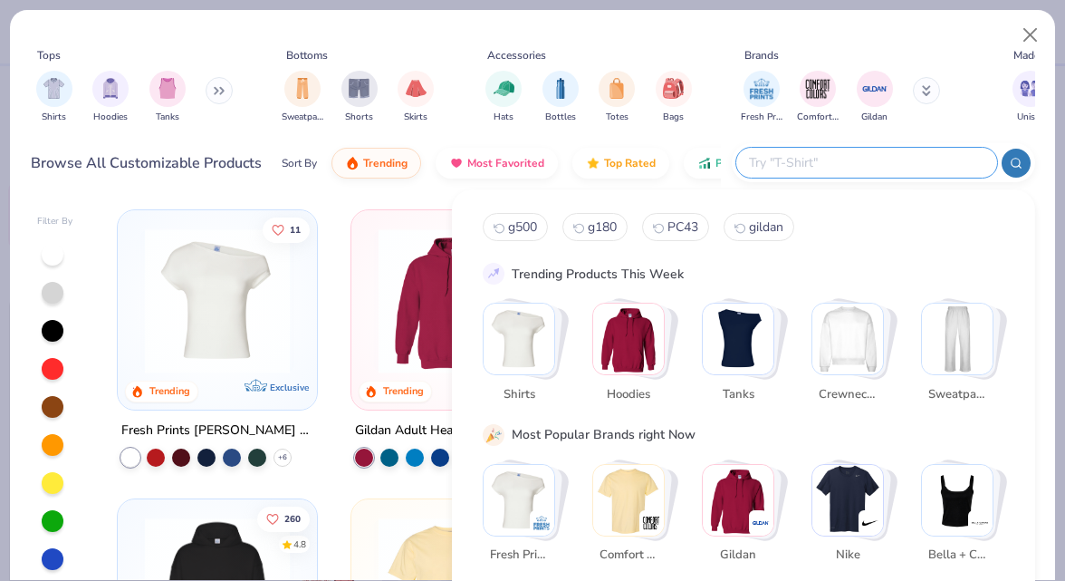
paste input "FP117"
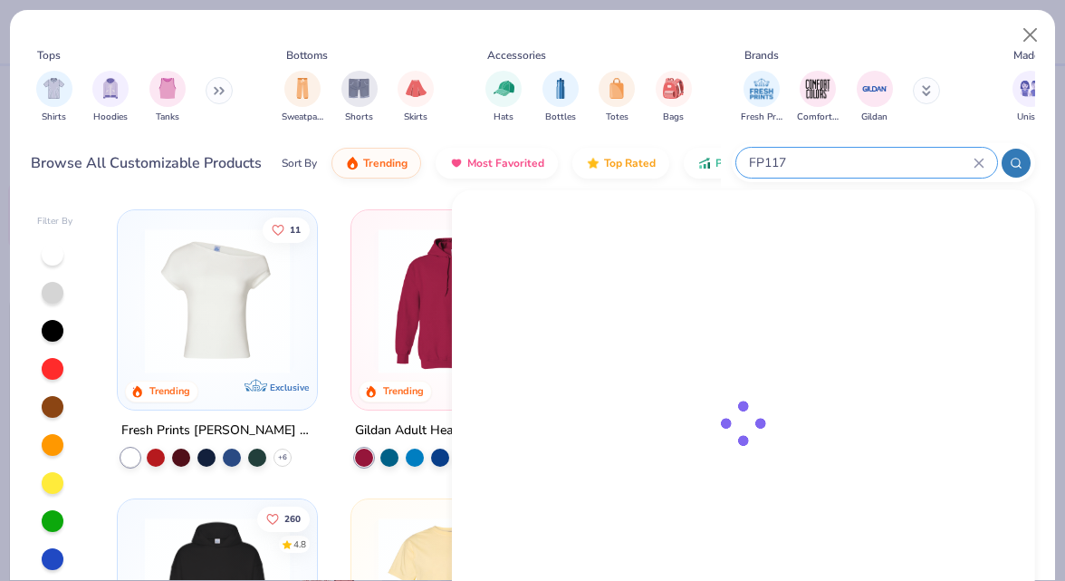
type input "FP117"
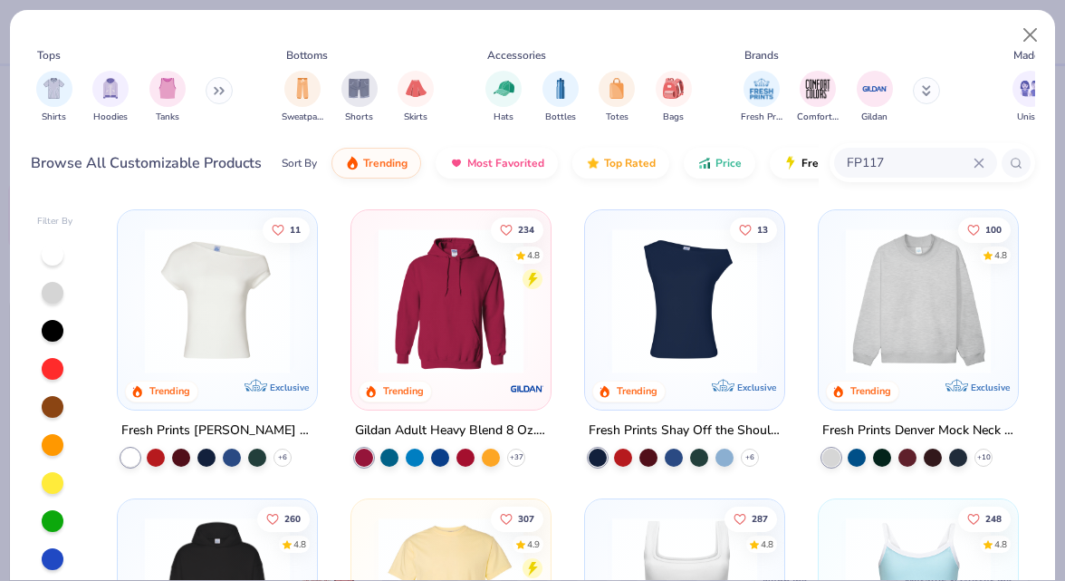
click at [247, 302] on img at bounding box center [217, 300] width 163 height 145
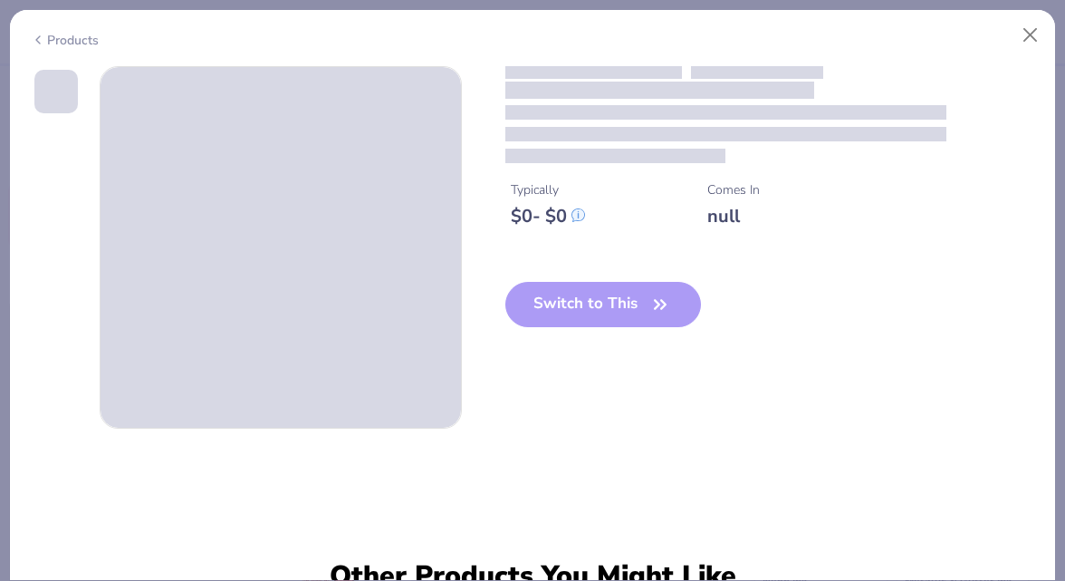
click at [247, 302] on span at bounding box center [281, 247] width 360 height 360
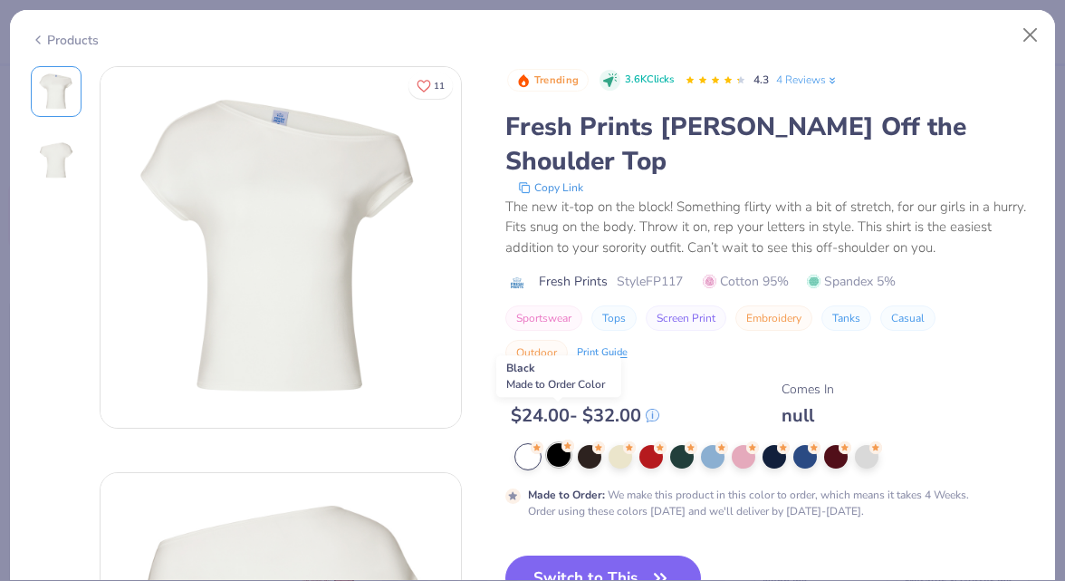
click at [552, 443] on div at bounding box center [559, 455] width 24 height 24
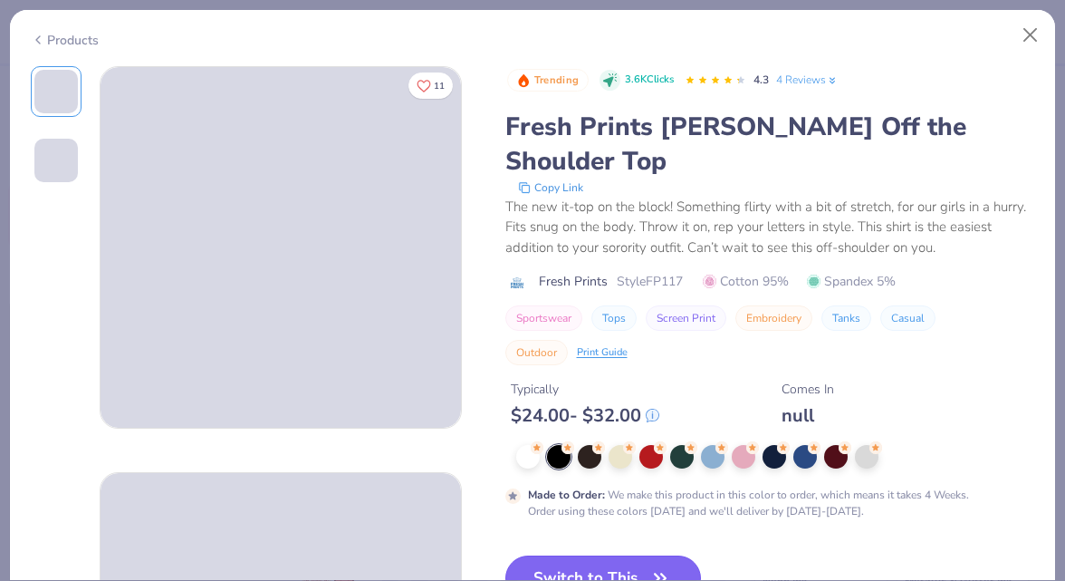
click at [586, 555] on button "Switch to This" at bounding box center [603, 577] width 197 height 45
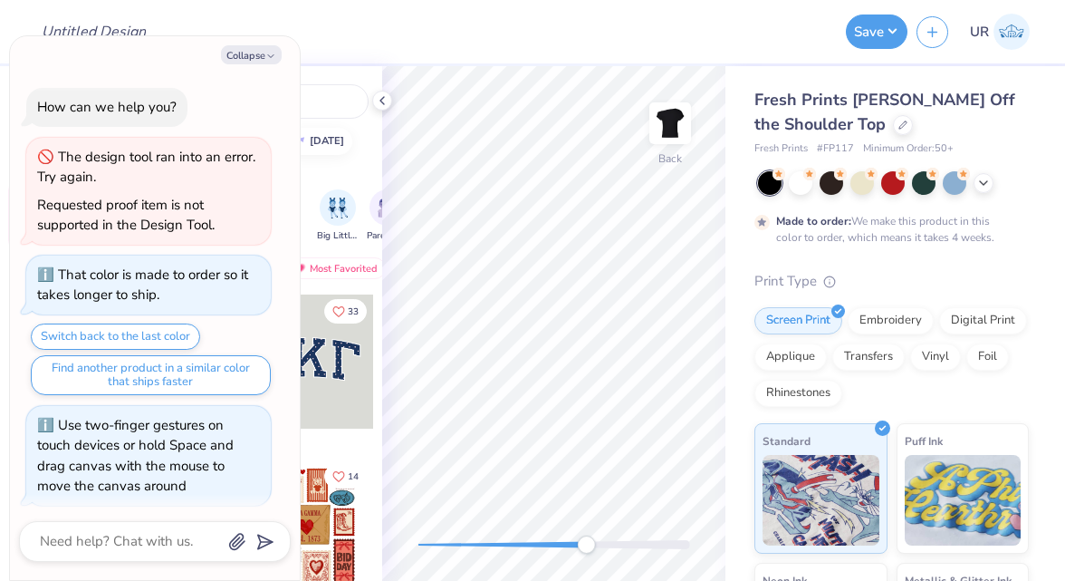
click at [586, 535] on div at bounding box center [554, 544] width 272 height 18
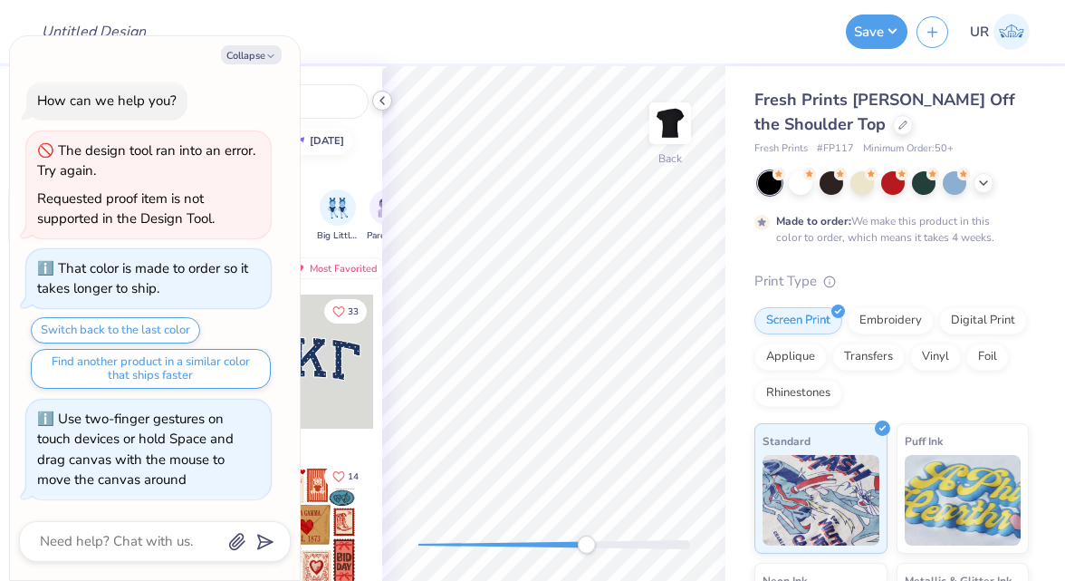
click at [385, 105] on icon at bounding box center [382, 100] width 14 height 14
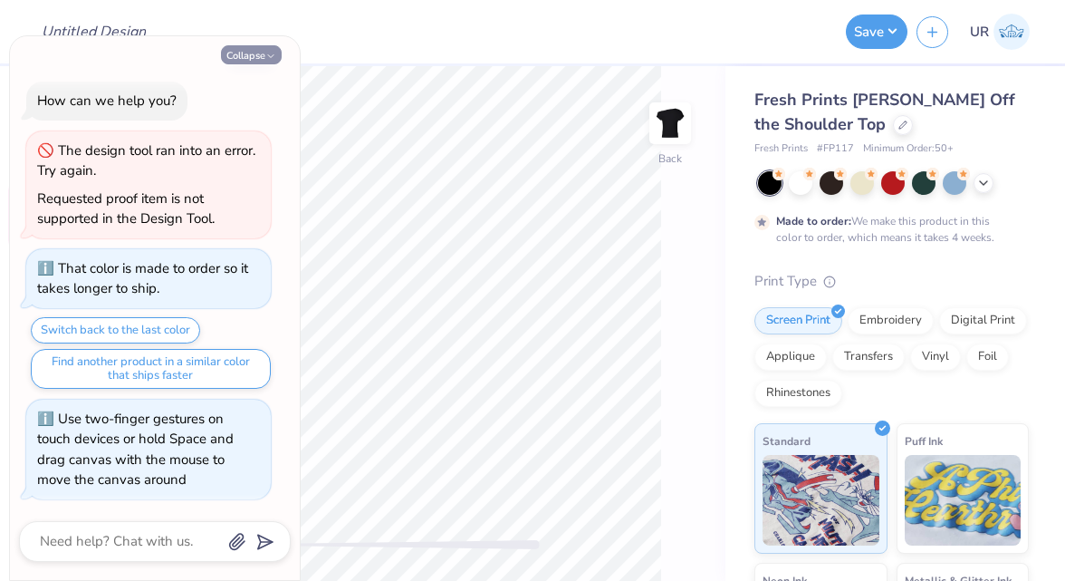
click at [263, 58] on button "Collapse" at bounding box center [251, 54] width 61 height 19
type textarea "x"
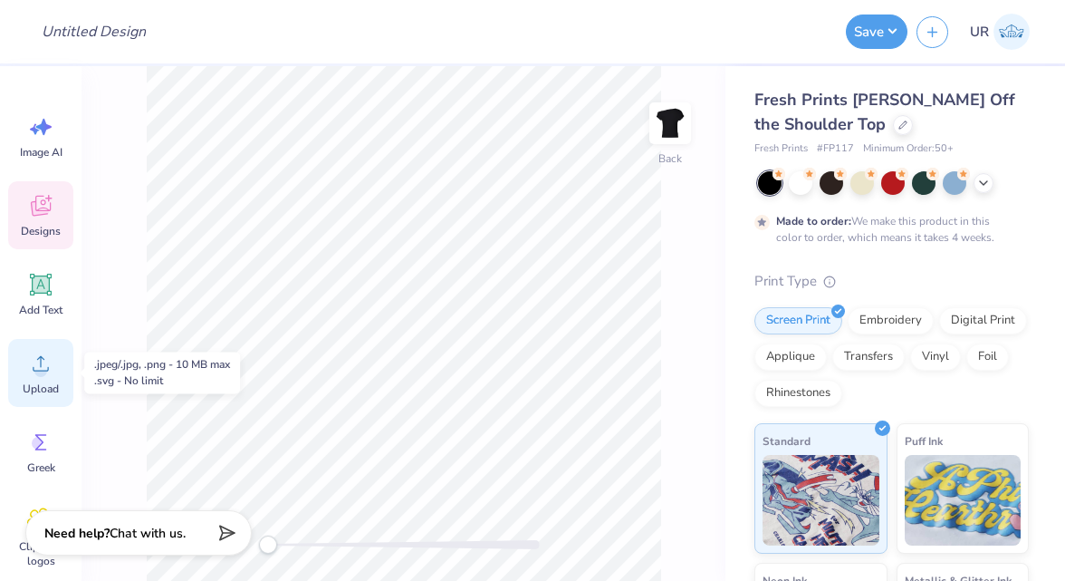
click at [42, 355] on icon at bounding box center [40, 363] width 27 height 27
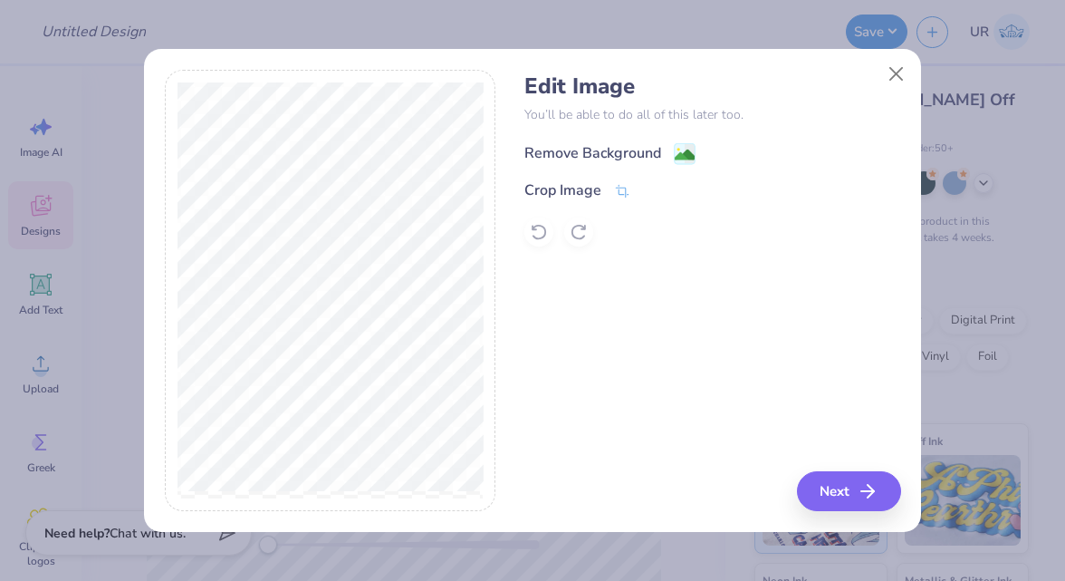
click at [608, 162] on div "Remove Background" at bounding box center [592, 153] width 137 height 22
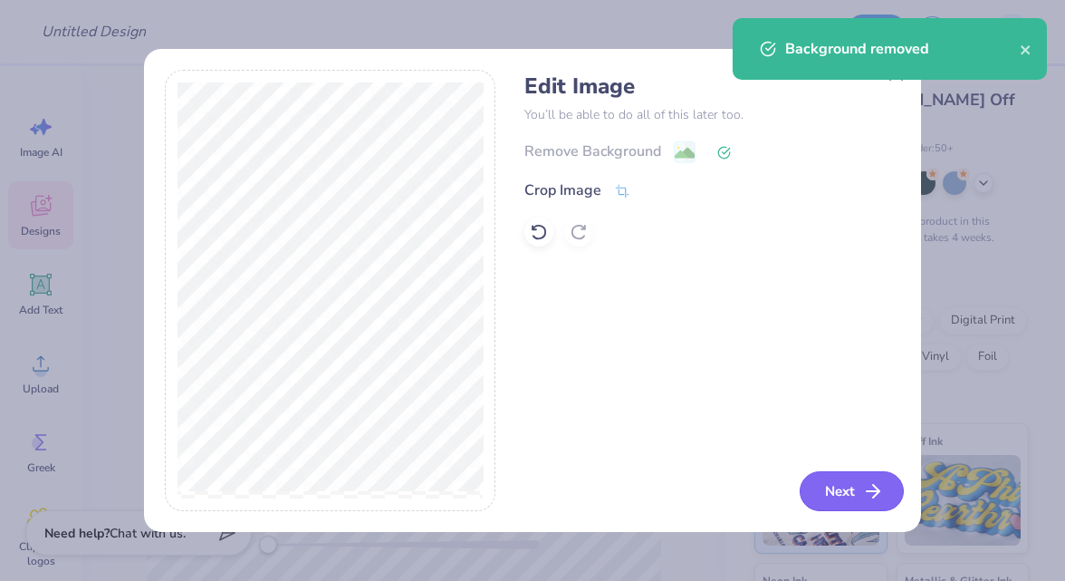
click at [865, 500] on icon "button" at bounding box center [873, 491] width 22 height 22
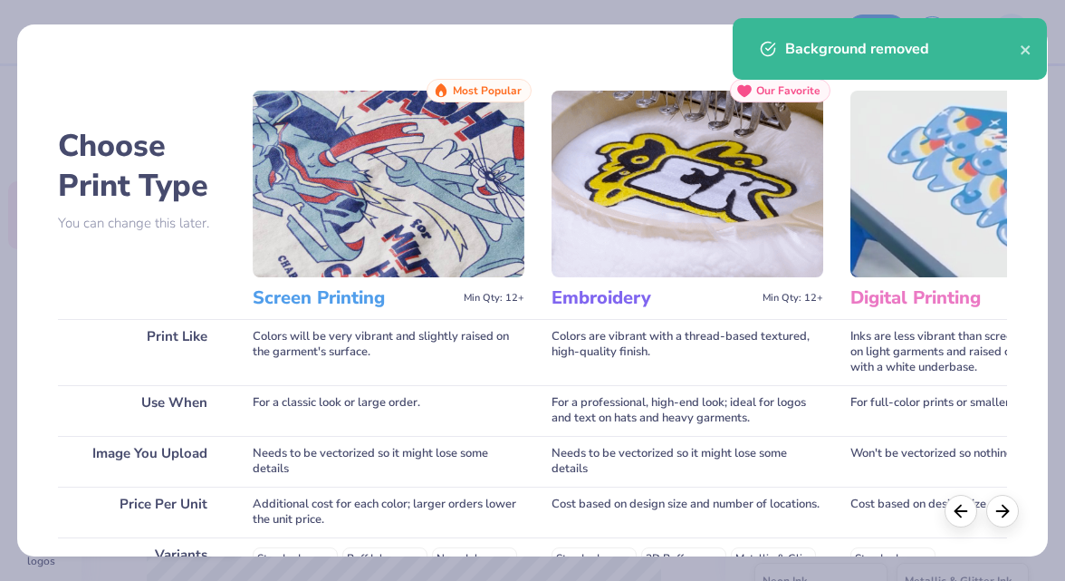
scroll to position [321, 0]
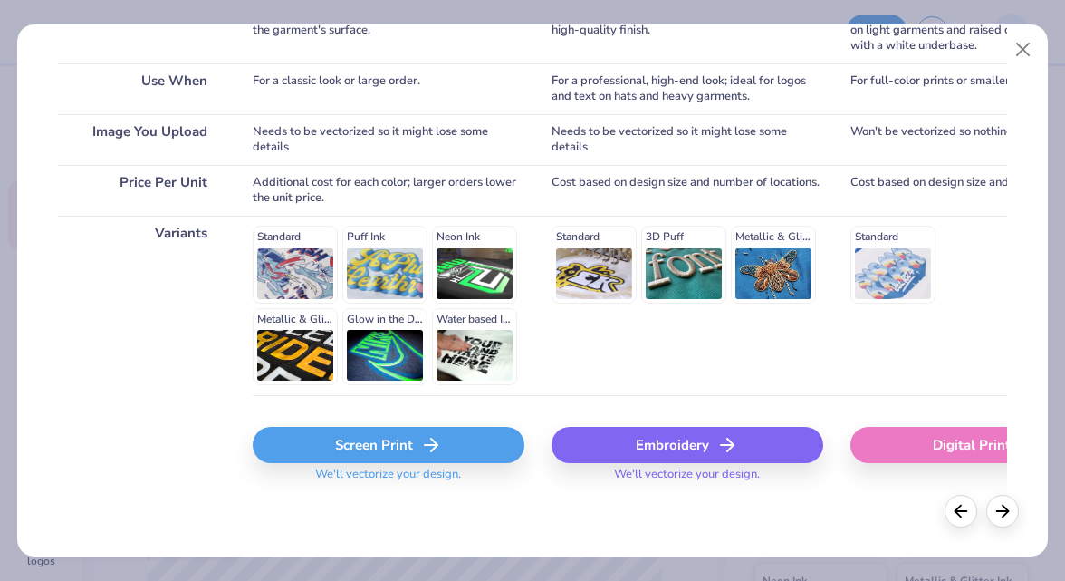
click at [418, 446] on div "Screen Print" at bounding box center [389, 445] width 272 height 36
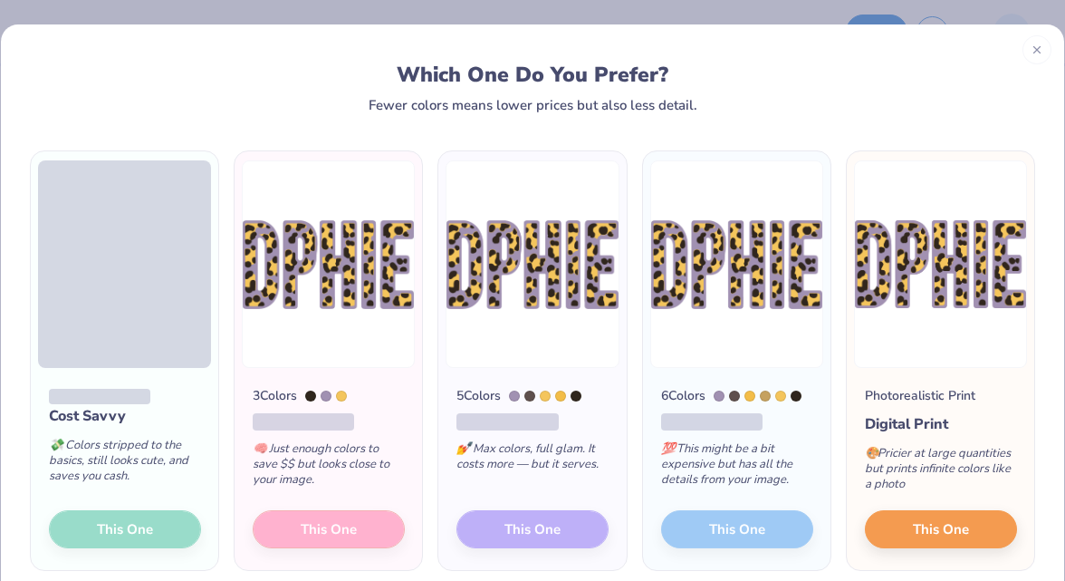
scroll to position [32, 0]
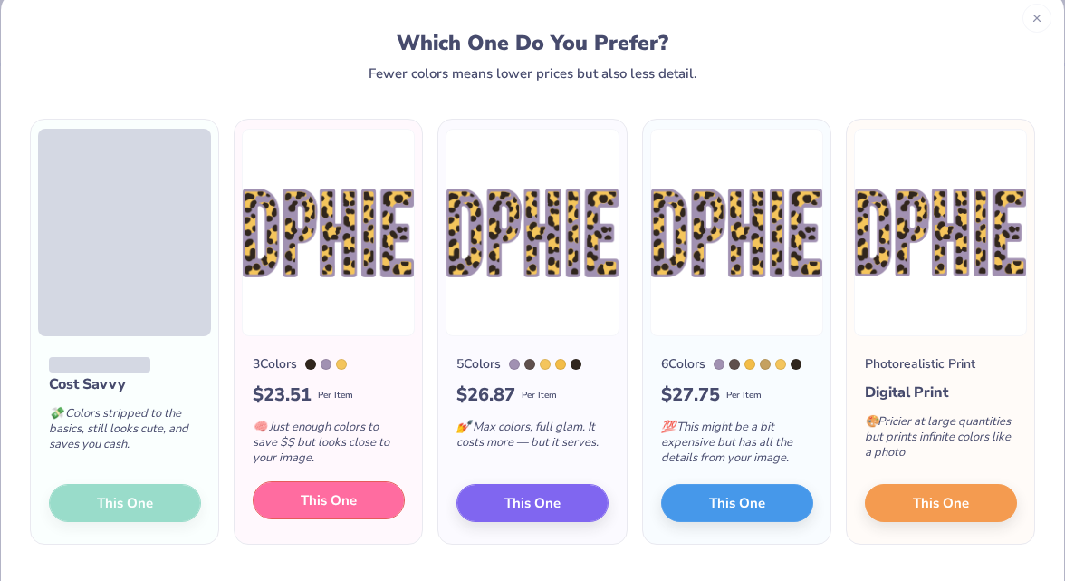
click at [327, 492] on span "This One" at bounding box center [329, 500] width 56 height 21
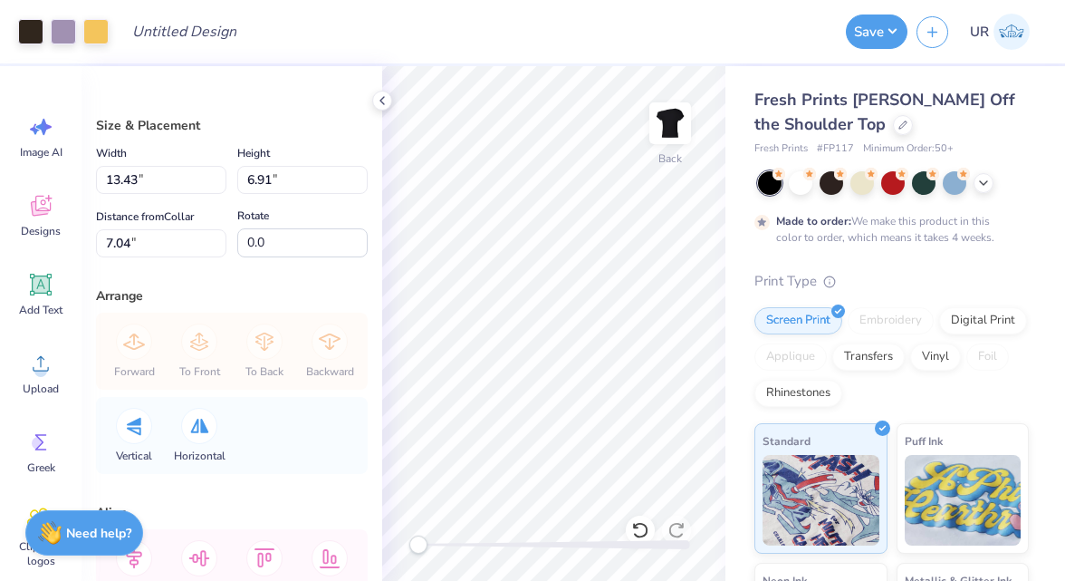
type input "8.87"
type input "4.57"
type input "9.39"
click at [22, 39] on div at bounding box center [30, 29] width 25 height 25
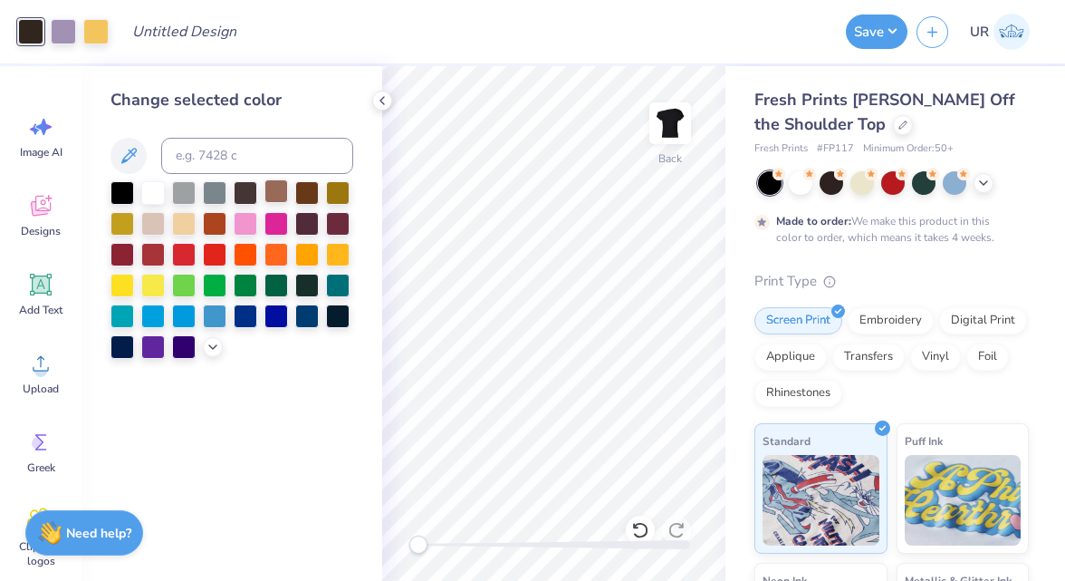
click at [283, 192] on div at bounding box center [276, 191] width 24 height 24
click at [245, 189] on div at bounding box center [246, 191] width 24 height 24
click at [275, 194] on div at bounding box center [276, 191] width 24 height 24
click at [72, 34] on div at bounding box center [63, 29] width 25 height 25
click at [157, 346] on div at bounding box center [153, 345] width 24 height 24
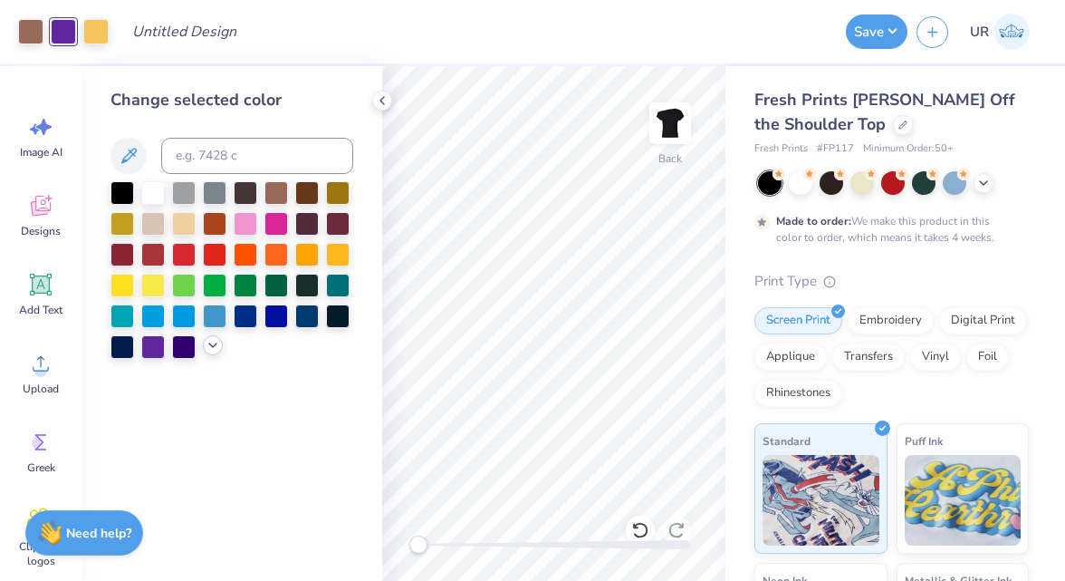
click at [216, 343] on polyline at bounding box center [212, 345] width 7 height 4
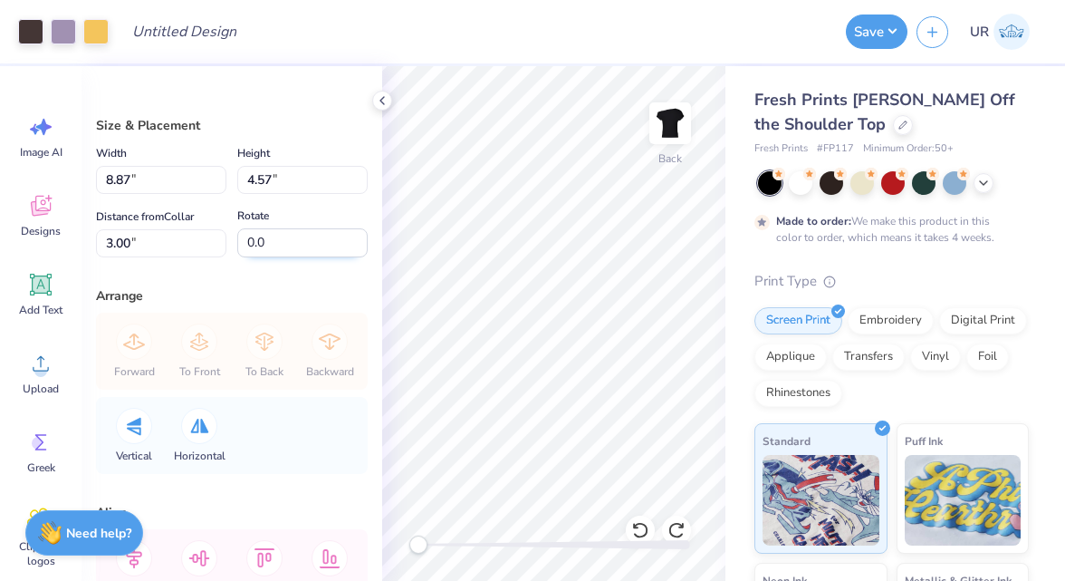
scroll to position [124, 0]
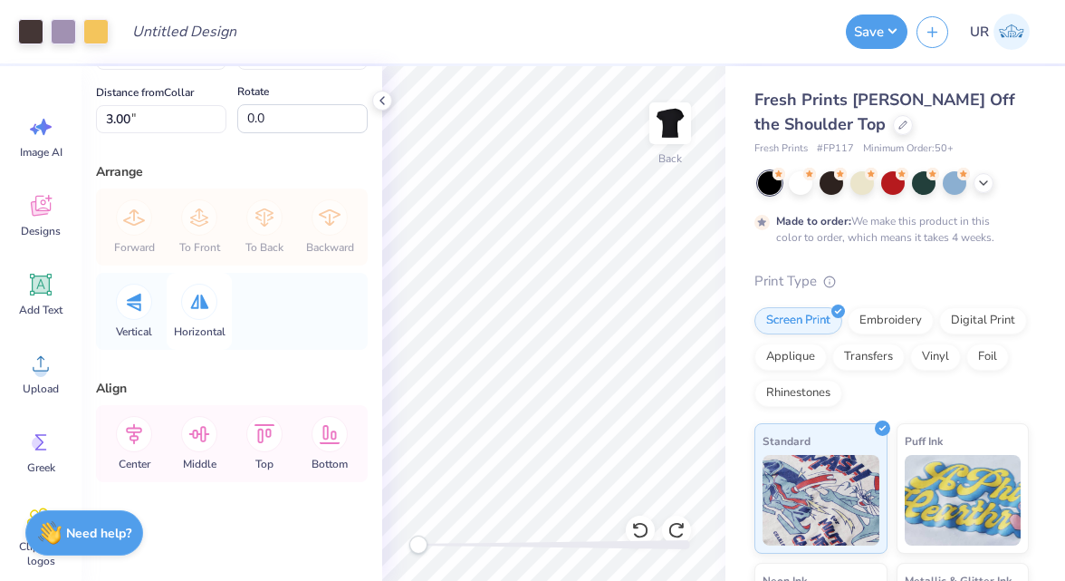
click at [197, 302] on icon at bounding box center [199, 301] width 19 height 14
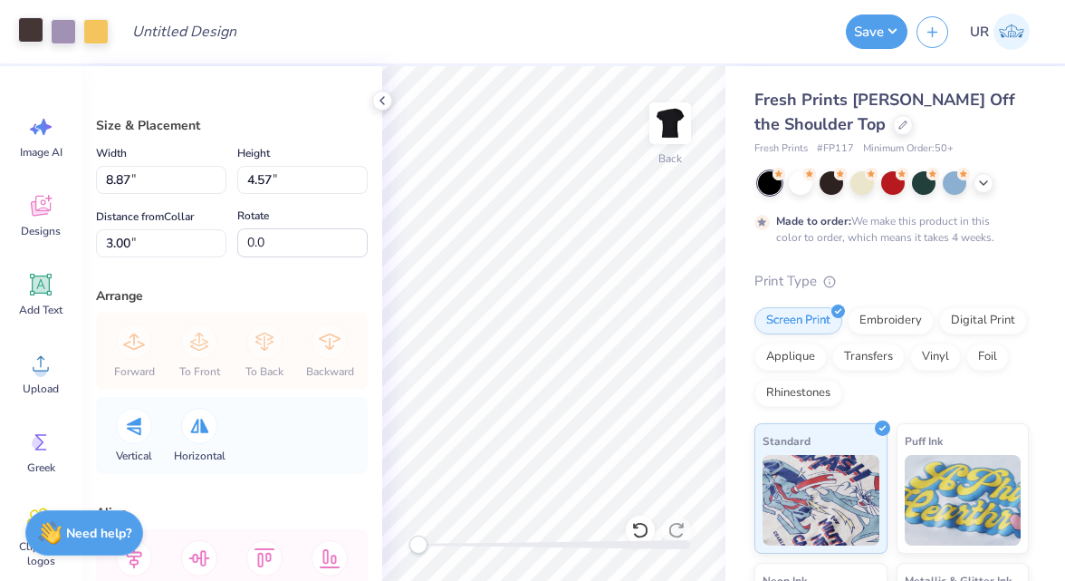
click at [34, 26] on div at bounding box center [30, 29] width 25 height 25
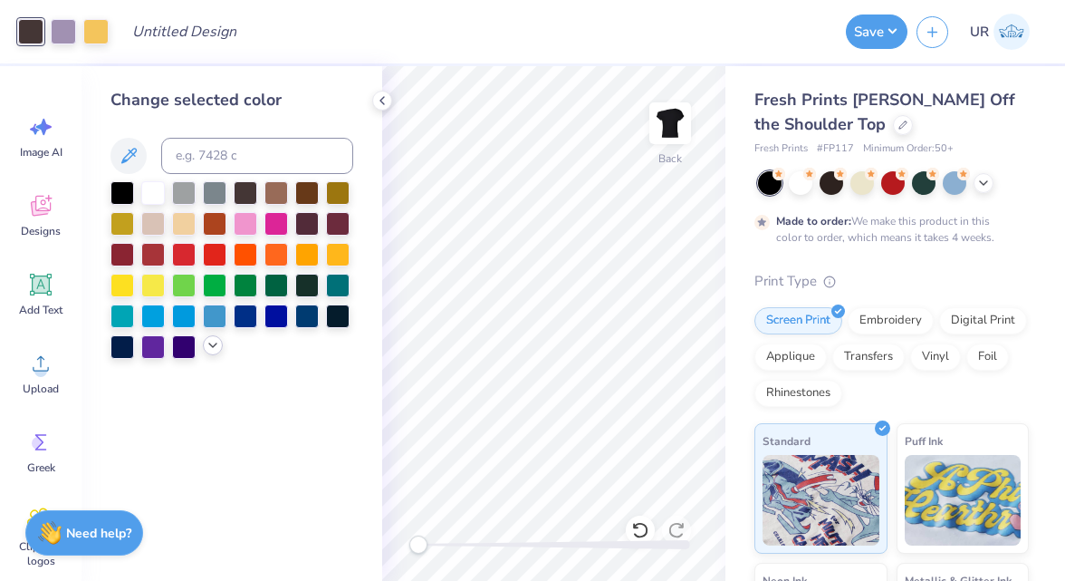
click at [214, 343] on icon at bounding box center [213, 345] width 14 height 14
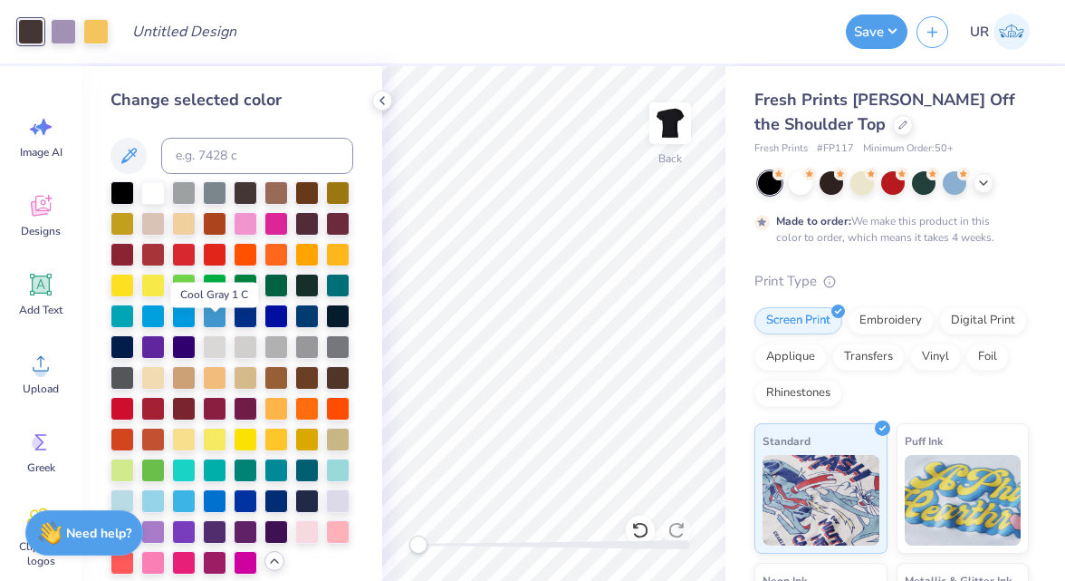
scroll to position [14, 0]
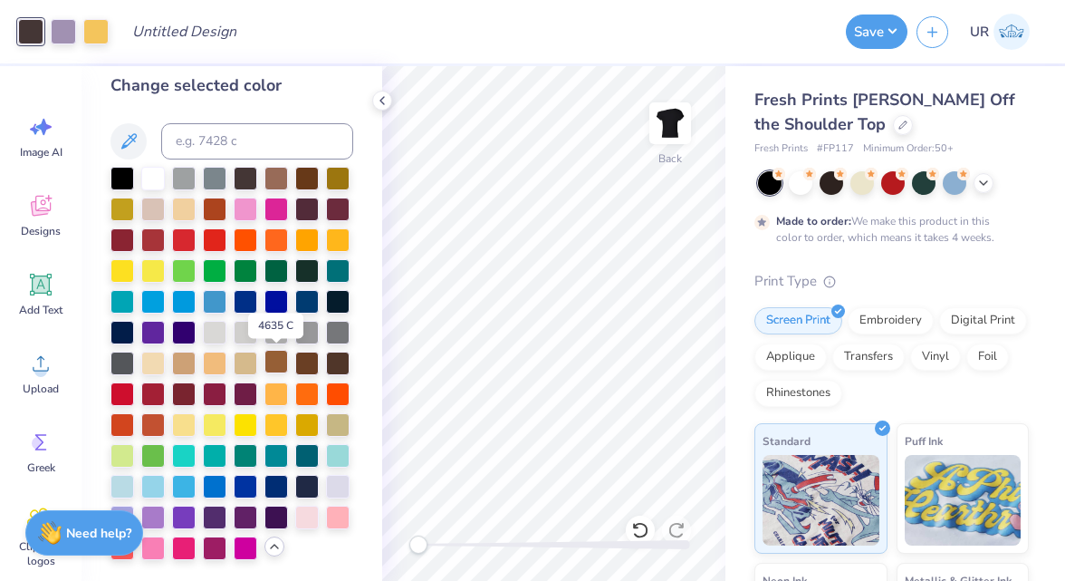
click at [271, 364] on div at bounding box center [276, 362] width 24 height 24
click at [250, 366] on div at bounding box center [246, 362] width 24 height 24
click at [183, 360] on div at bounding box center [184, 362] width 24 height 24
click at [248, 366] on div at bounding box center [246, 362] width 24 height 24
click at [264, 366] on div at bounding box center [276, 362] width 24 height 24
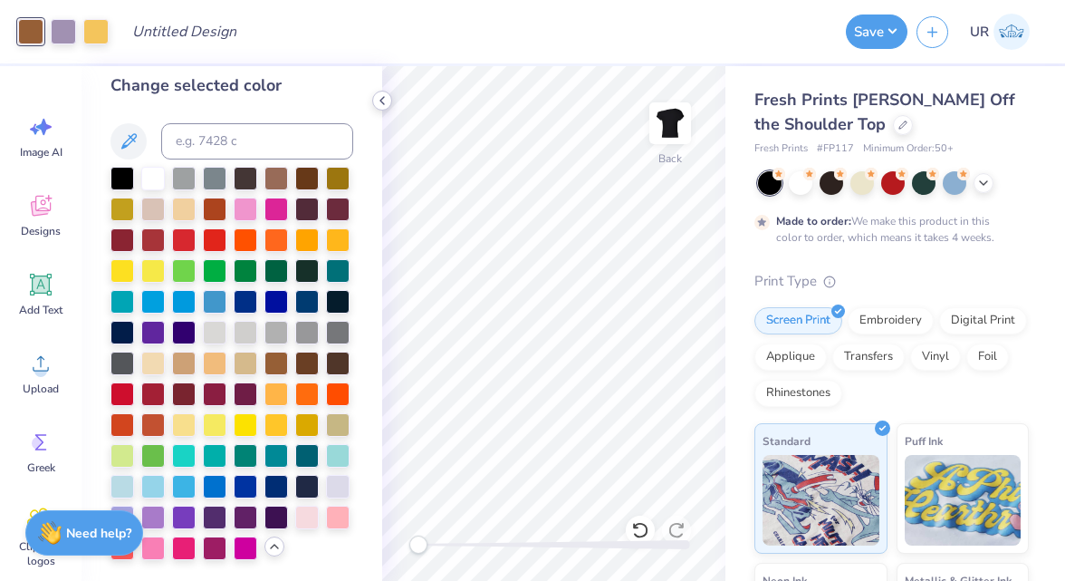
click at [379, 105] on icon at bounding box center [382, 100] width 14 height 14
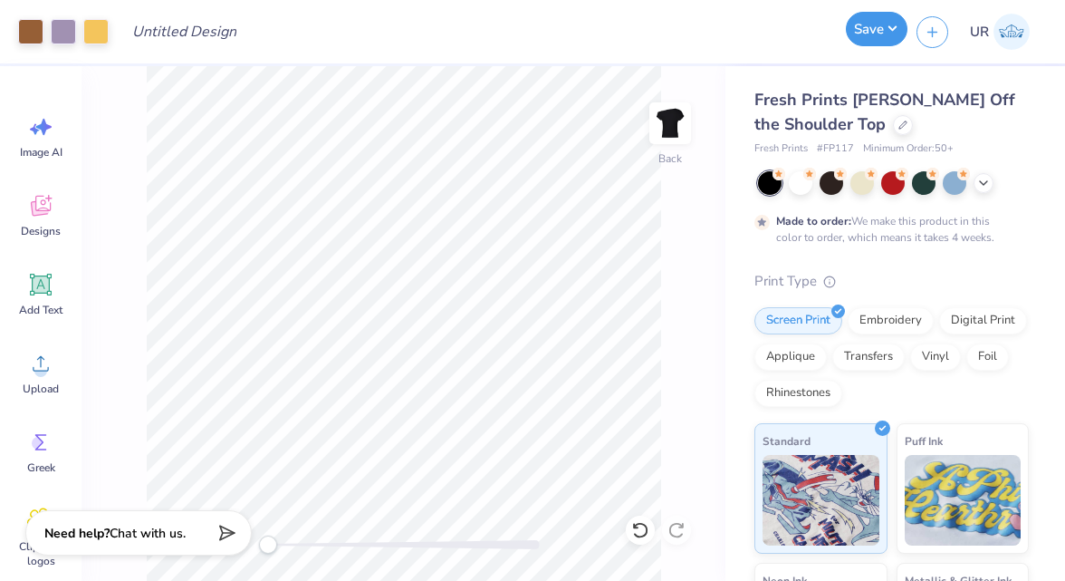
click at [881, 37] on button "Save" at bounding box center [877, 29] width 62 height 34
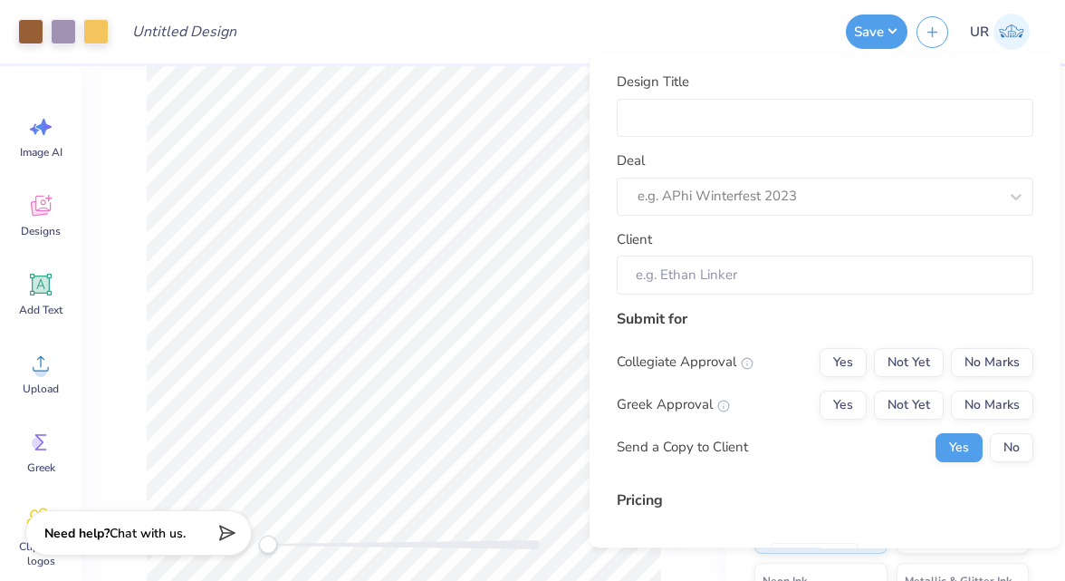
click at [903, 97] on div "Design Title" at bounding box center [825, 104] width 417 height 65
click at [897, 111] on input "Design Title" at bounding box center [825, 118] width 417 height 39
click at [674, 122] on input "Design Title" at bounding box center [825, 118] width 417 height 39
type input "B"
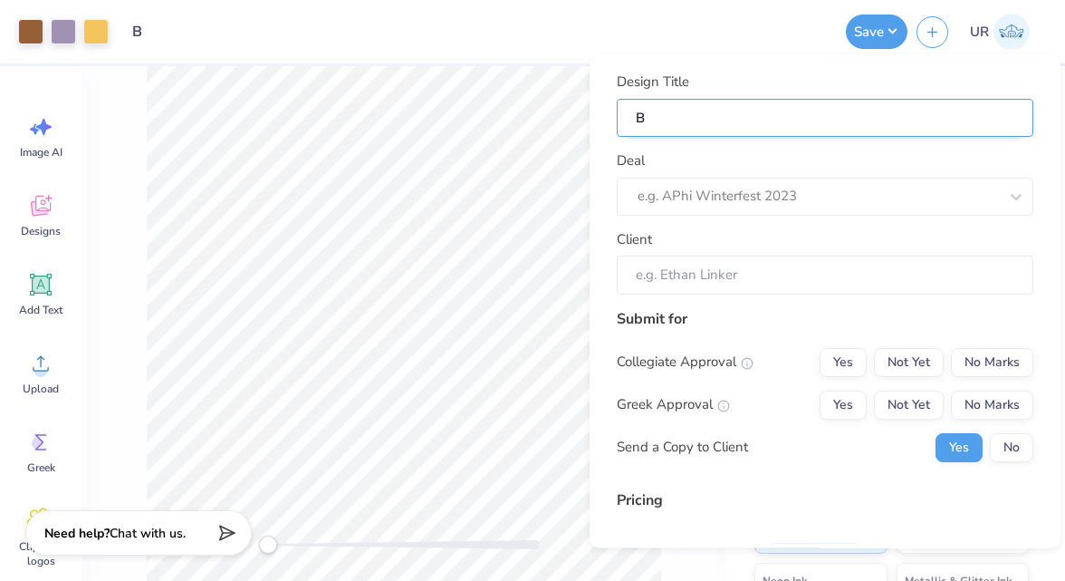
type input "Bl"
type input "Bla"
type input "Blac"
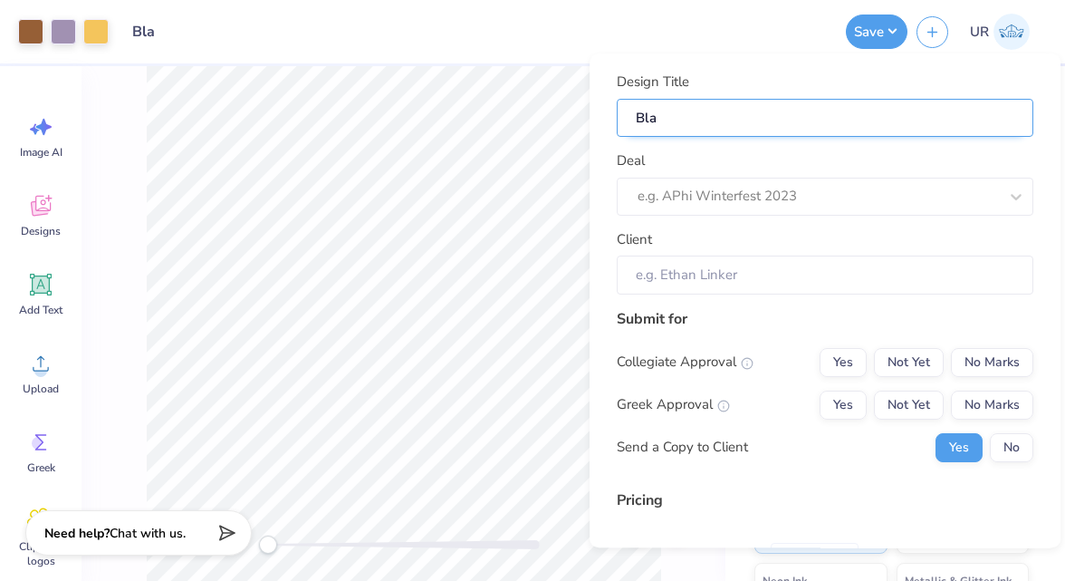
type input "Blac"
type input "Black"
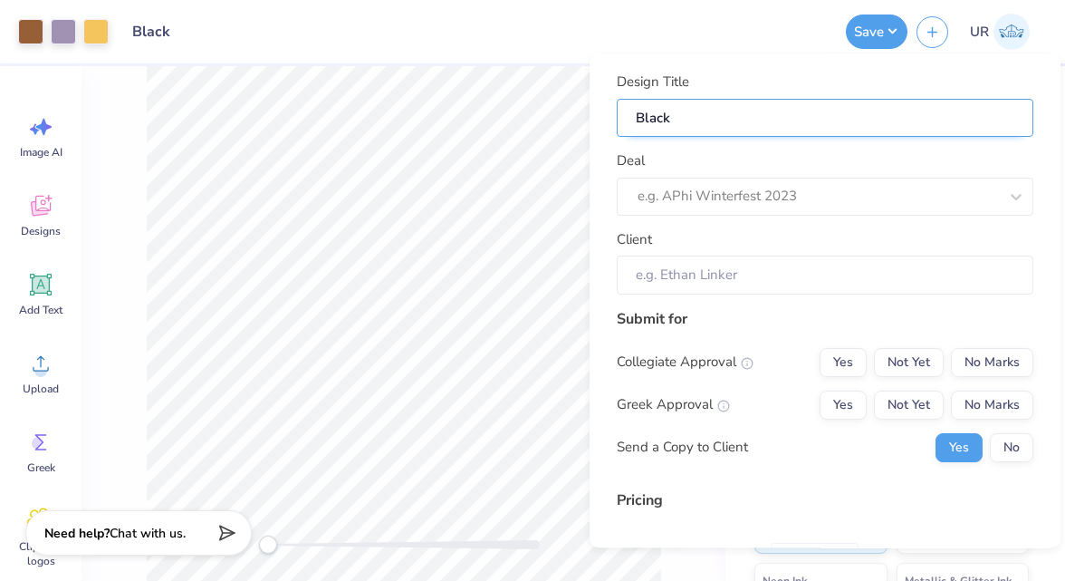
type input "Black t"
type input "Black te"
type input "Black tee"
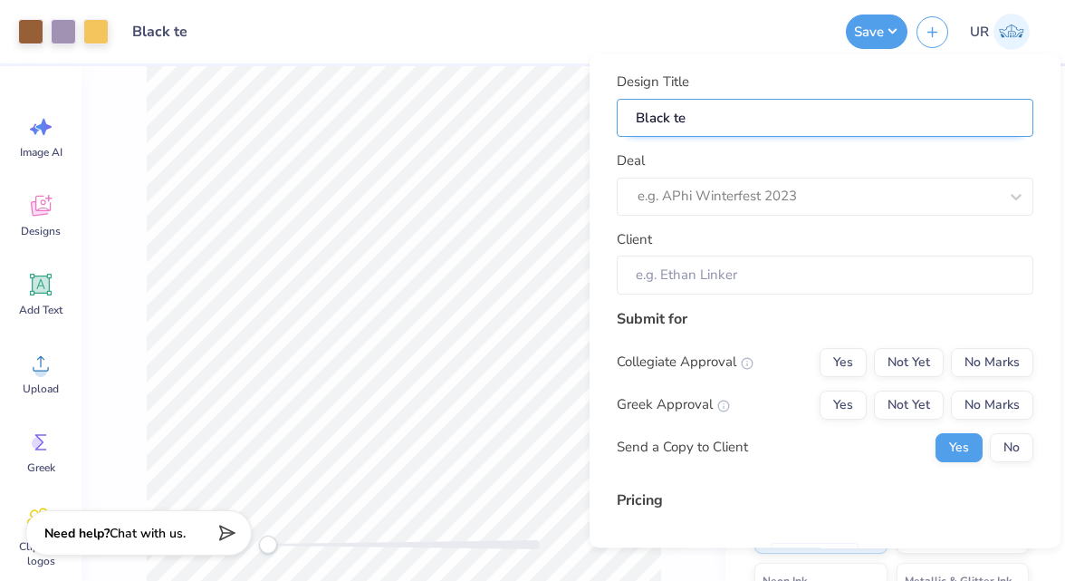
type input "Black tee"
type input "Black tee f"
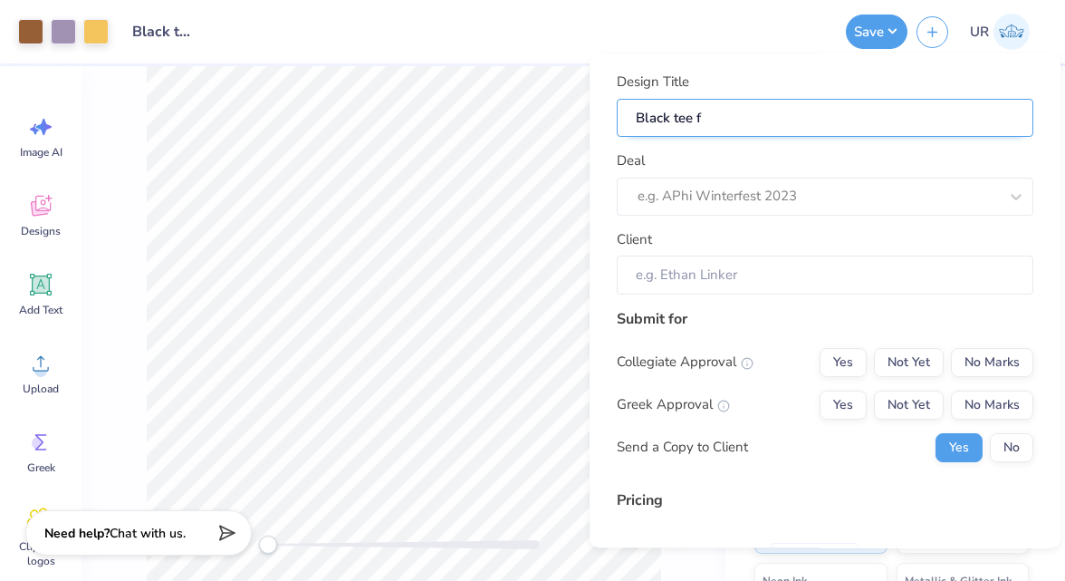
type input "Black tee fo"
type input "Black tee for"
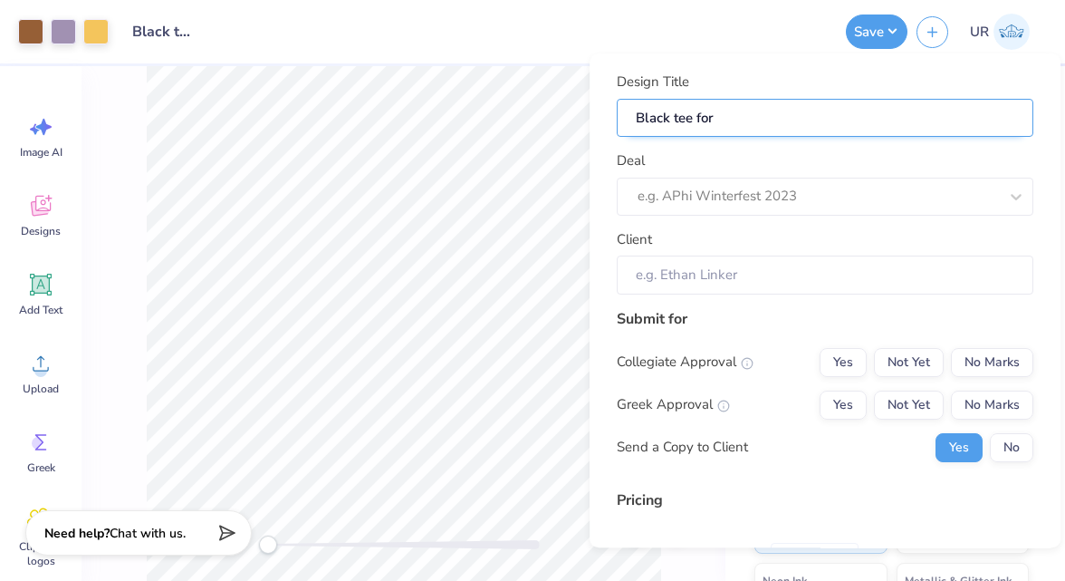
type input "Black tee for"
type input "Black tee for D"
type input "Black tee for DP"
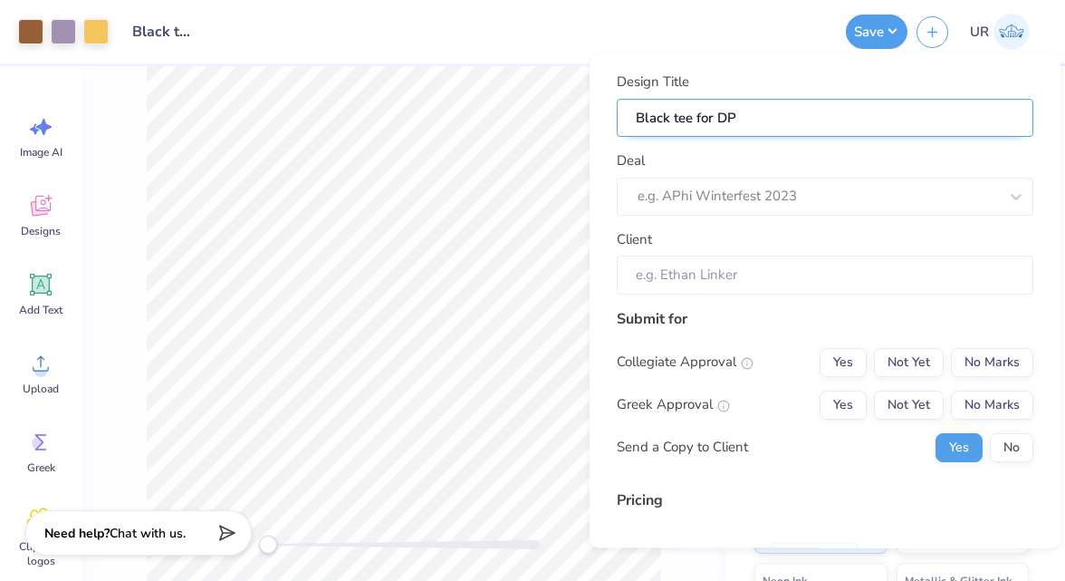
type input "Black tee for DPH"
type input "Black tee for DPHI"
type input "Black tee for DPHIE"
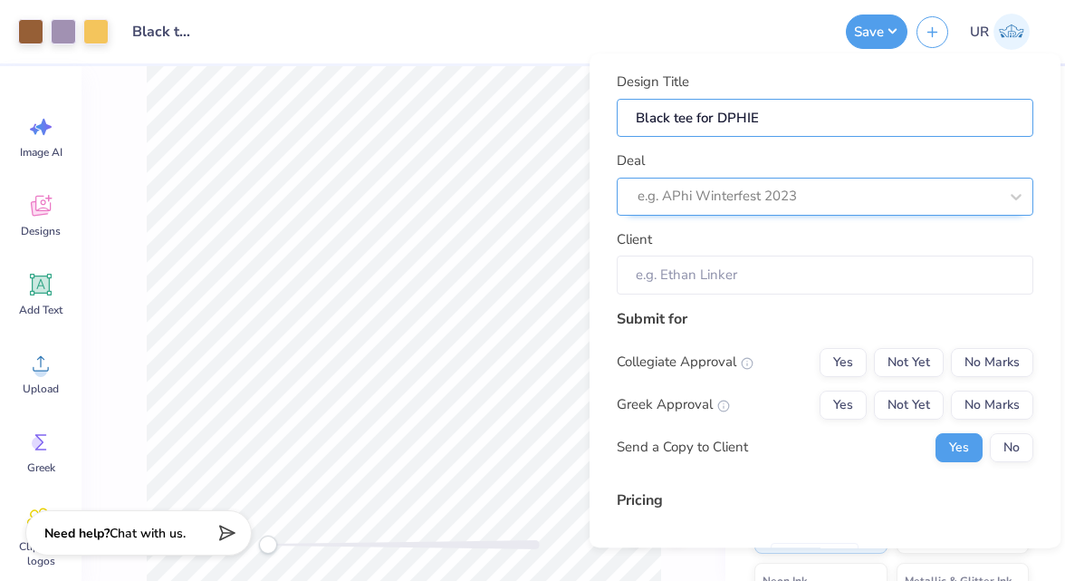
type input "Black tee for DPHIE"
click at [747, 185] on div at bounding box center [818, 196] width 360 height 24
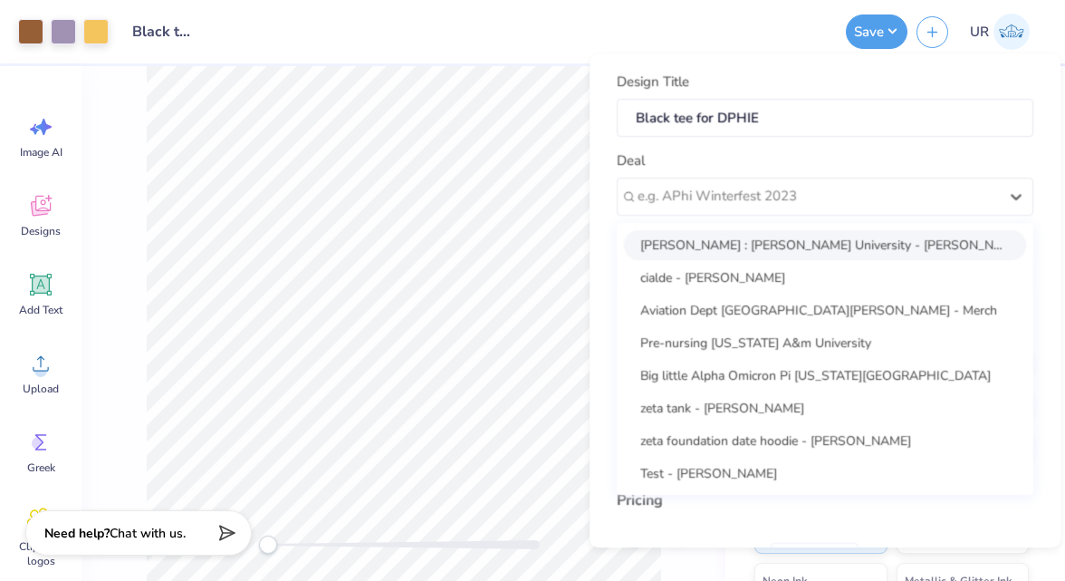
click at [823, 246] on div "[PERSON_NAME] : [PERSON_NAME] University - [PERSON_NAME]" at bounding box center [825, 245] width 402 height 30
type input "[PERSON_NAME]"
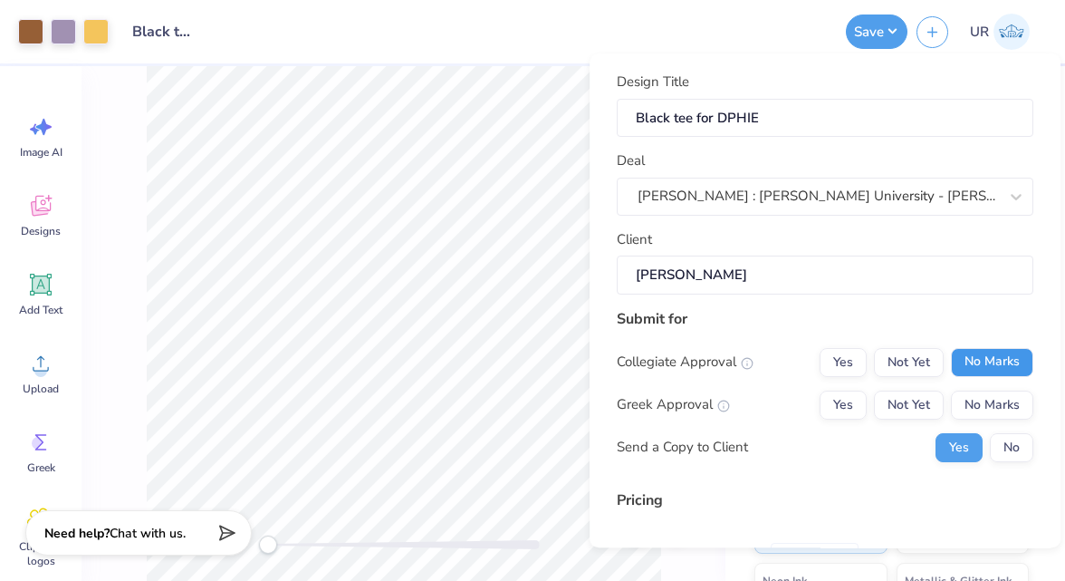
click at [1011, 353] on button "No Marks" at bounding box center [992, 362] width 82 height 29
click at [843, 398] on button "Yes" at bounding box center [843, 404] width 47 height 29
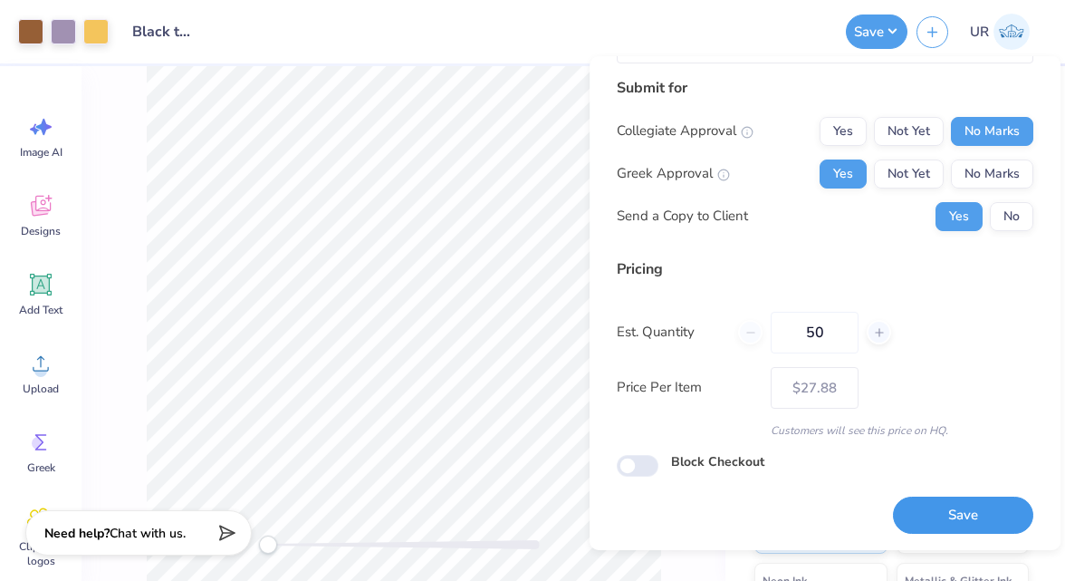
click at [940, 503] on button "Save" at bounding box center [963, 514] width 140 height 37
type input "– –"
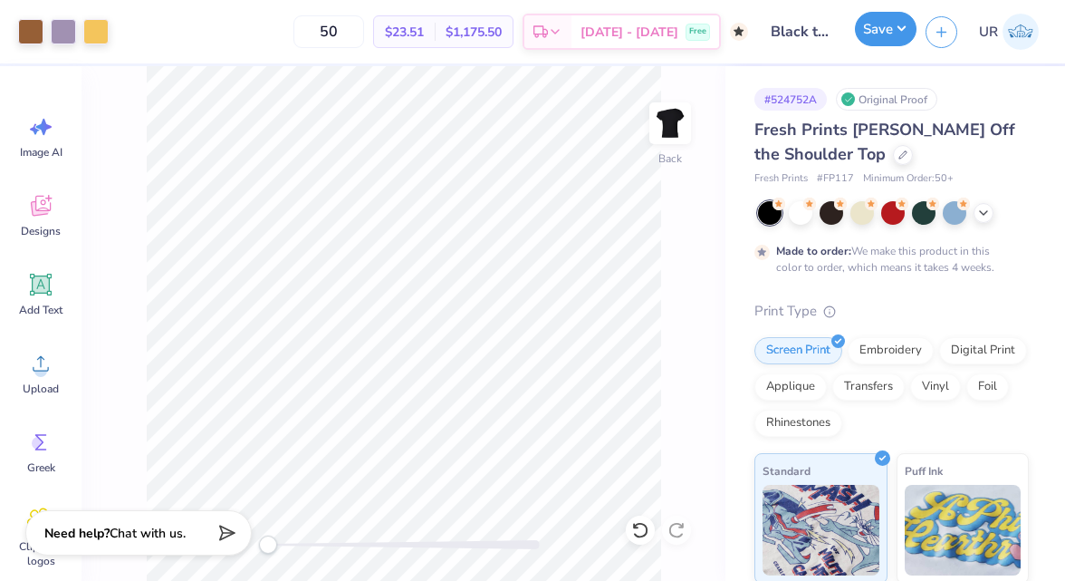
click at [879, 33] on button "Save" at bounding box center [886, 29] width 62 height 34
